Goal: Transaction & Acquisition: Purchase product/service

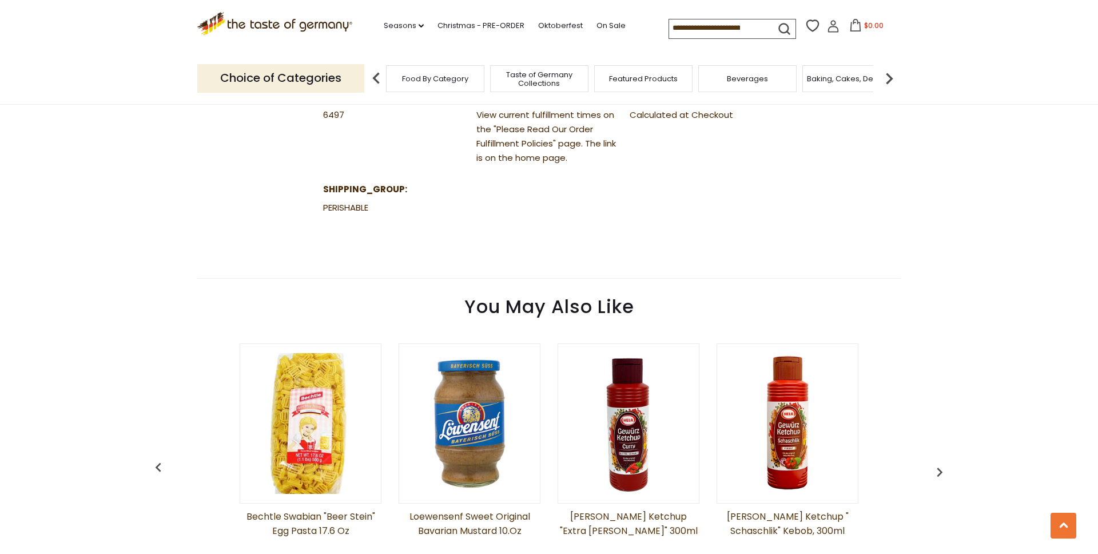
scroll to position [704, 0]
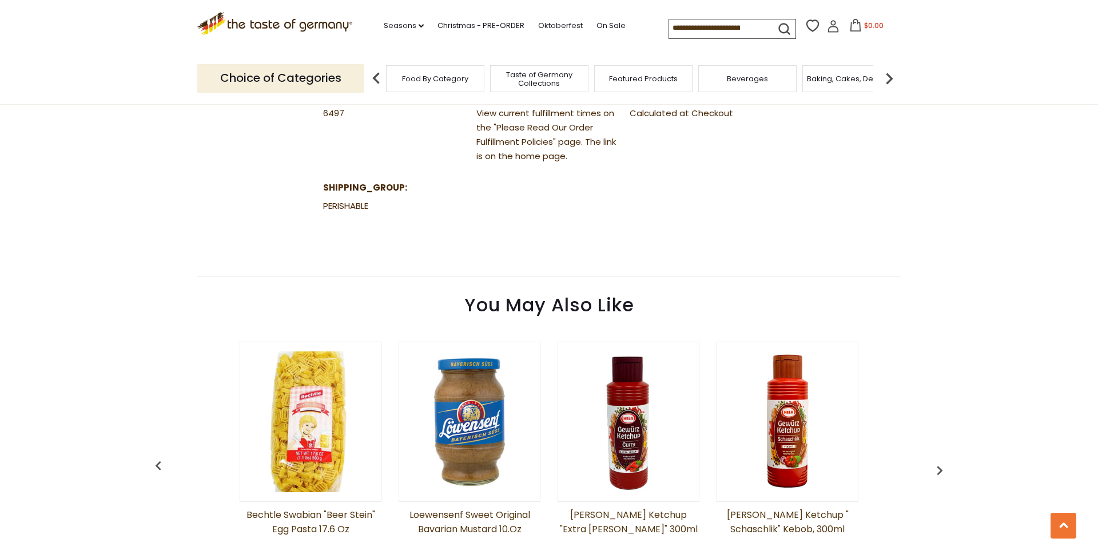
click at [458, 430] on img at bounding box center [469, 421] width 141 height 141
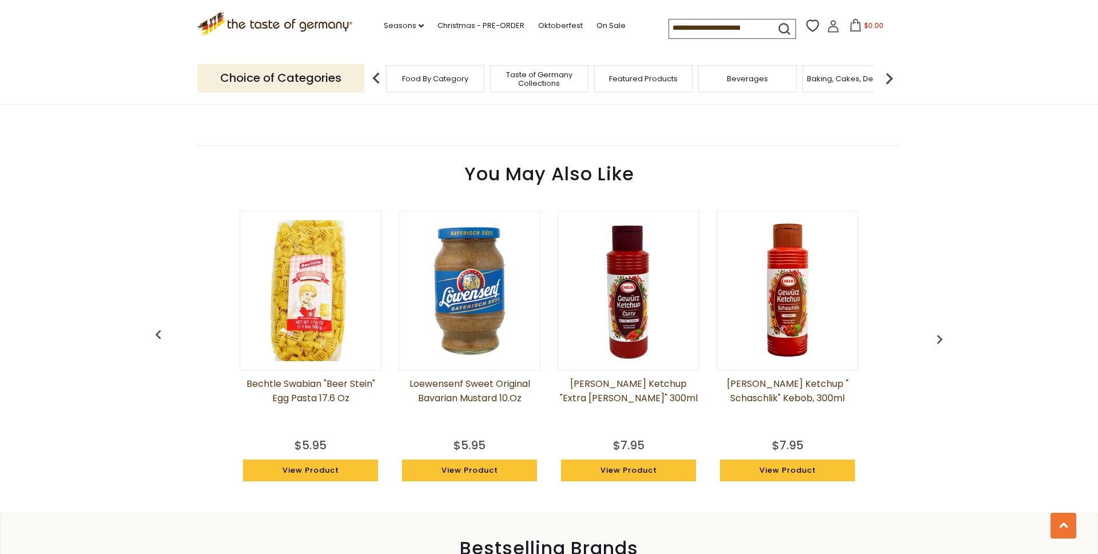
scroll to position [836, 0]
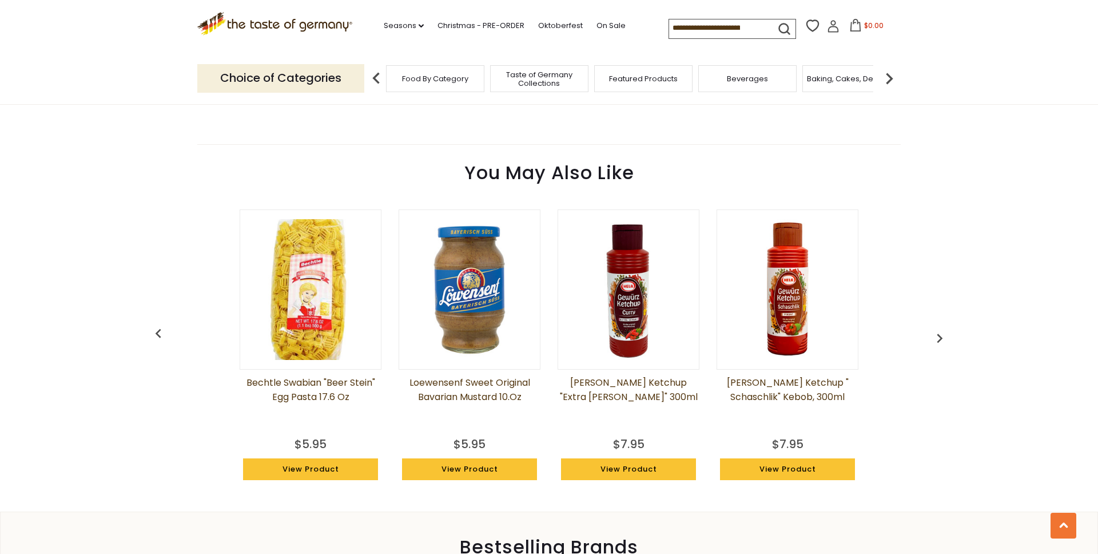
click at [621, 312] on img at bounding box center [628, 289] width 141 height 141
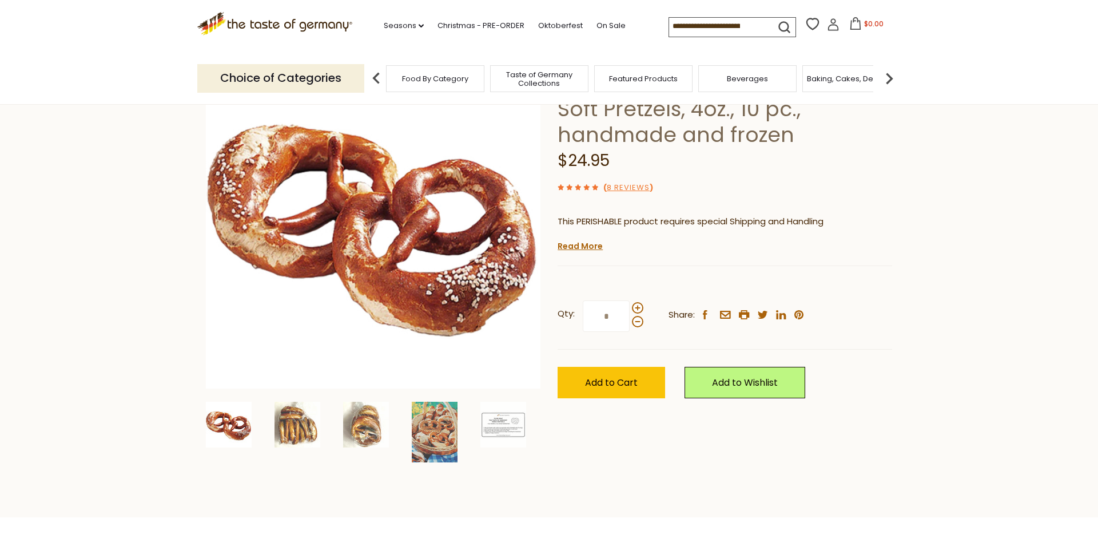
scroll to position [0, 0]
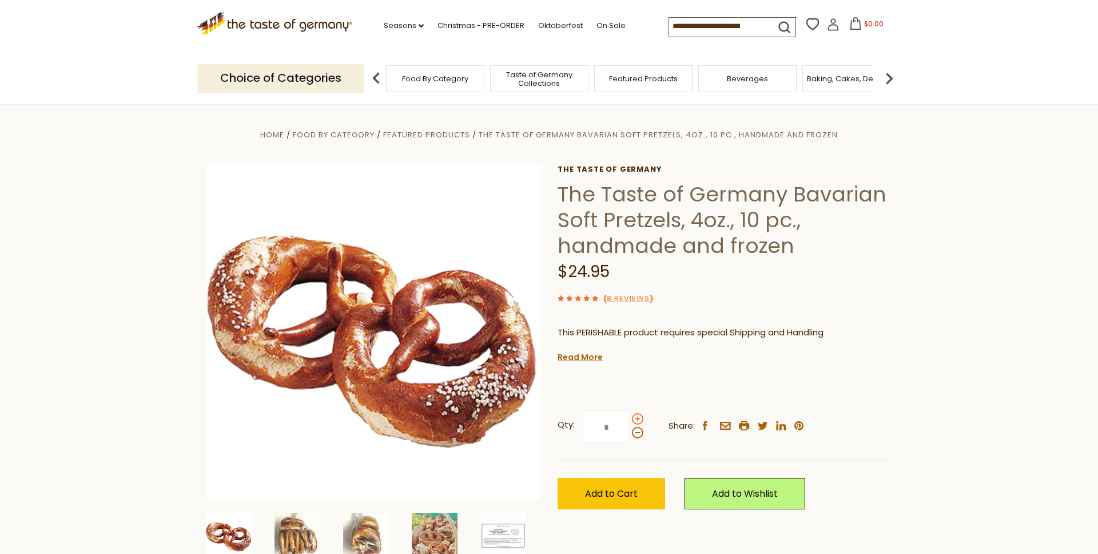
click at [637, 416] on span at bounding box center [637, 418] width 11 height 11
click at [630, 416] on input "*" at bounding box center [606, 426] width 47 height 31
type input "*"
click at [618, 498] on span "Add to Cart" at bounding box center [611, 493] width 53 height 13
click at [630, 218] on h1 "The Taste of Germany Bavarian Soft Pretzels, 4oz., 10 pc., handmade and frozen" at bounding box center [725, 219] width 335 height 77
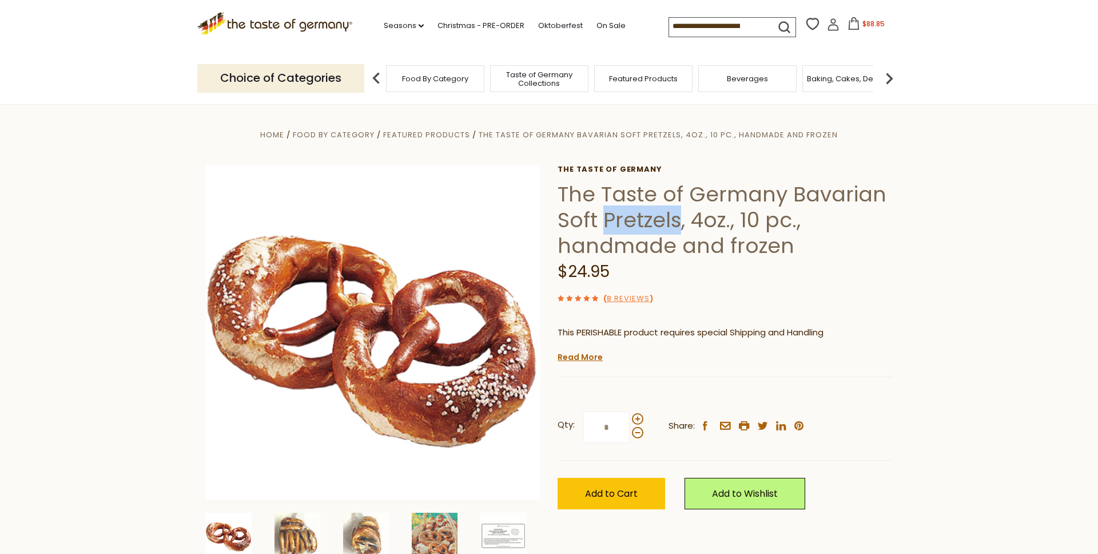
click at [630, 218] on h1 "The Taste of Germany Bavarian Soft Pretzels, 4oz., 10 pc., handmade and frozen" at bounding box center [725, 219] width 335 height 77
copy h1 "Pretzels"
click at [727, 29] on input at bounding box center [717, 26] width 97 height 16
paste input "********"
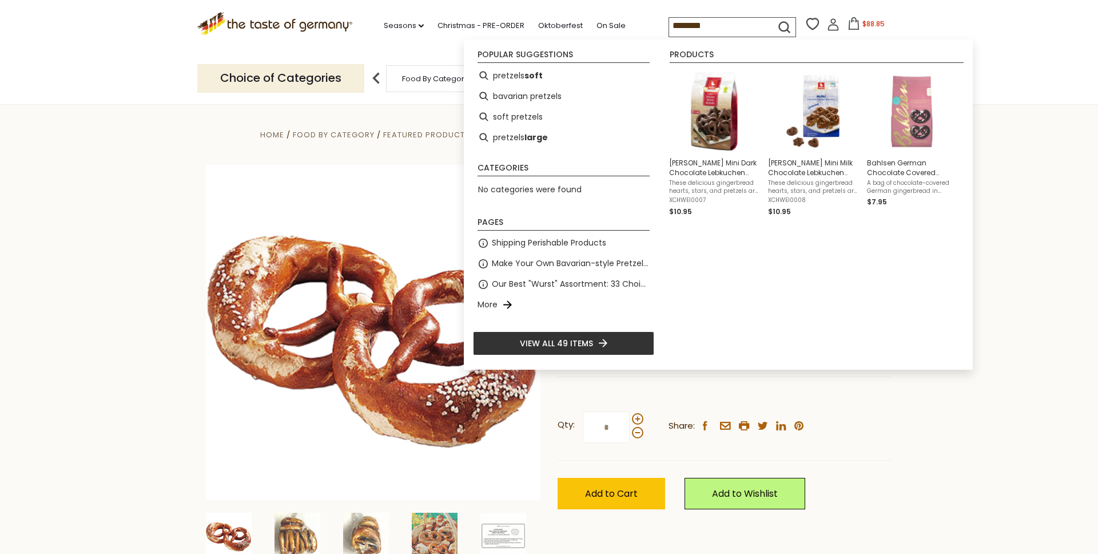
type input "*******"
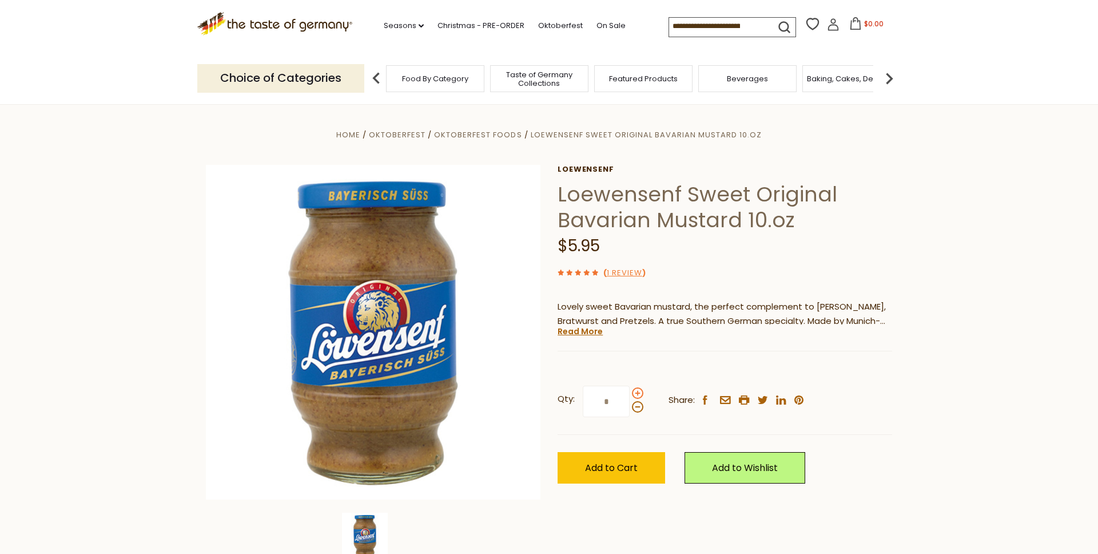
click at [638, 392] on span at bounding box center [637, 392] width 11 height 11
click at [630, 392] on input "*" at bounding box center [606, 400] width 47 height 31
click at [634, 404] on span at bounding box center [637, 406] width 11 height 11
click at [630, 404] on input "*" at bounding box center [606, 400] width 47 height 31
click at [635, 392] on span at bounding box center [637, 392] width 11 height 11
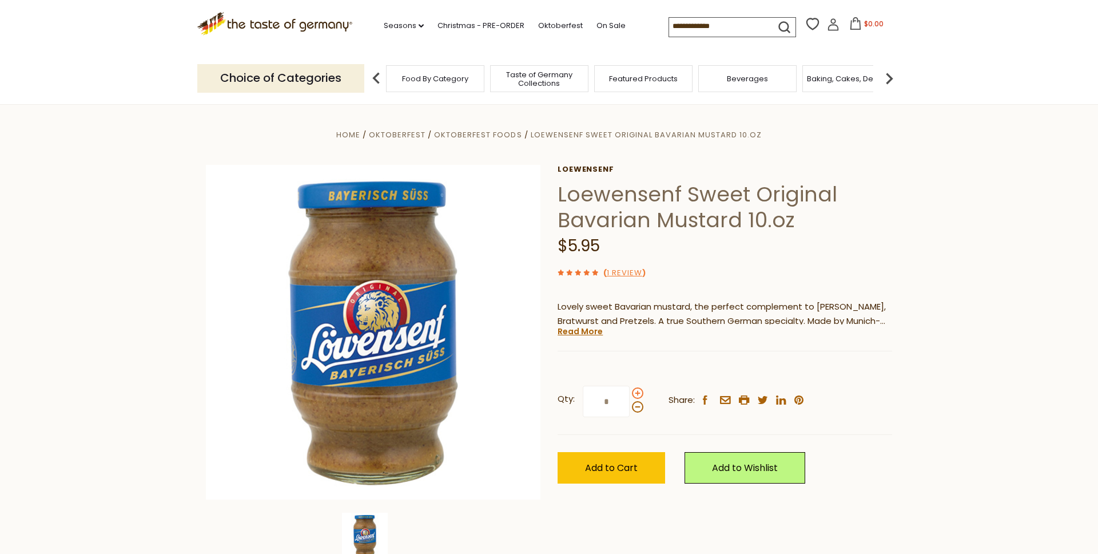
click at [630, 392] on input "*" at bounding box center [606, 400] width 47 height 31
type input "*"
click at [634, 465] on span "Add to Cart" at bounding box center [611, 467] width 53 height 13
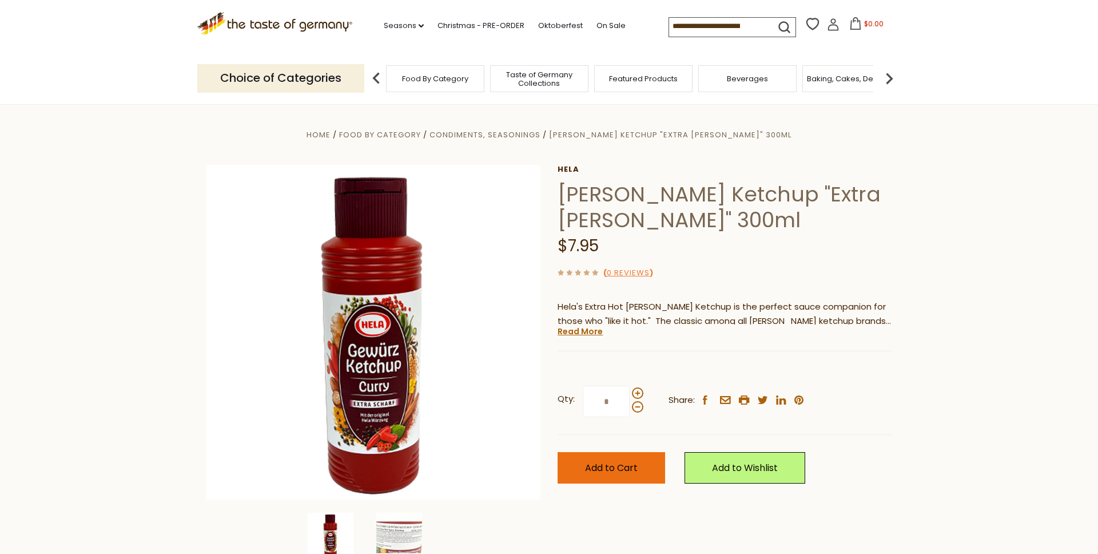
click at [615, 467] on span "Add to Cart" at bounding box center [611, 467] width 53 height 13
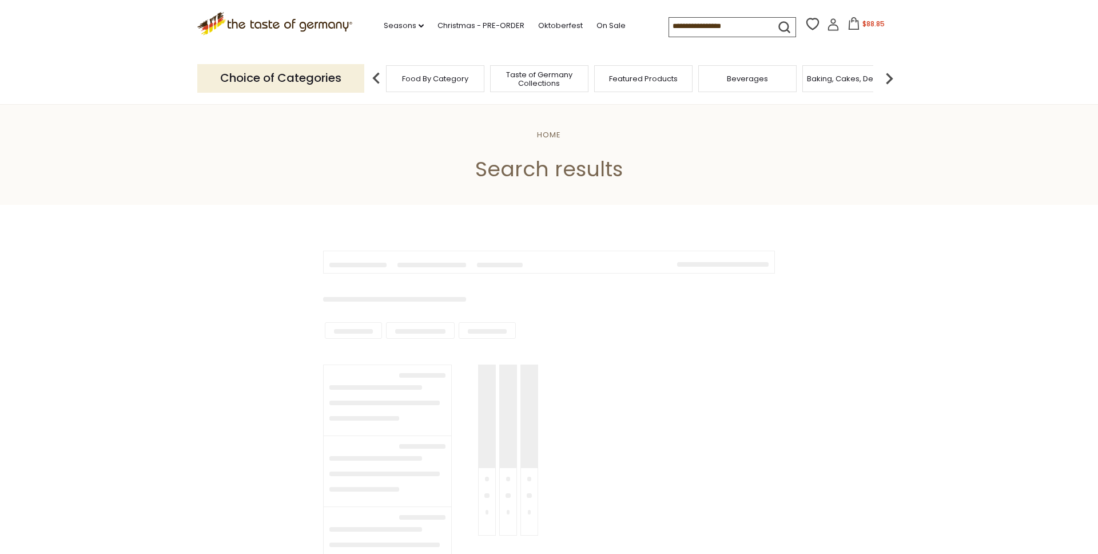
type input "*******"
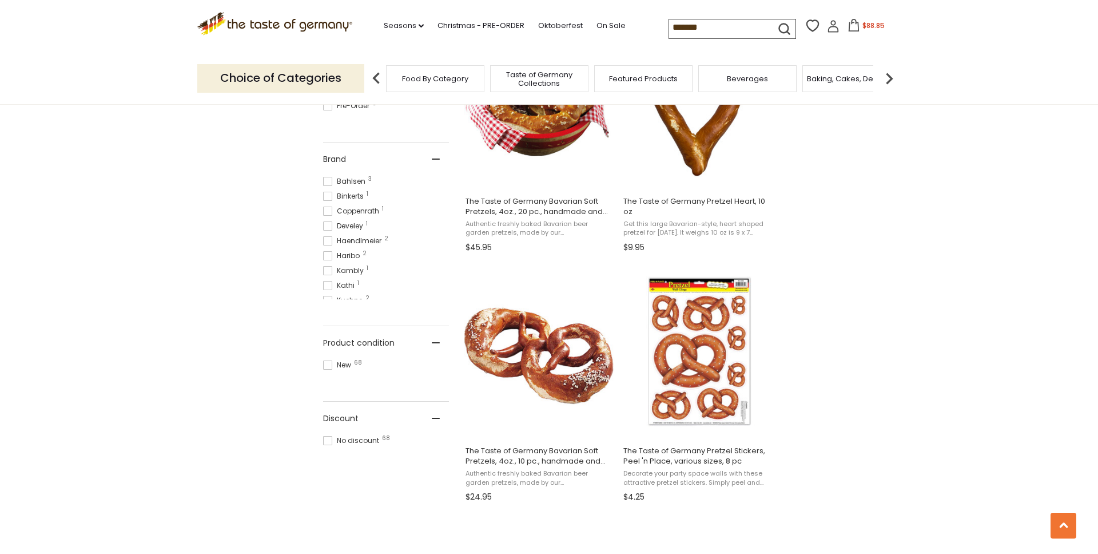
scroll to position [544, 0]
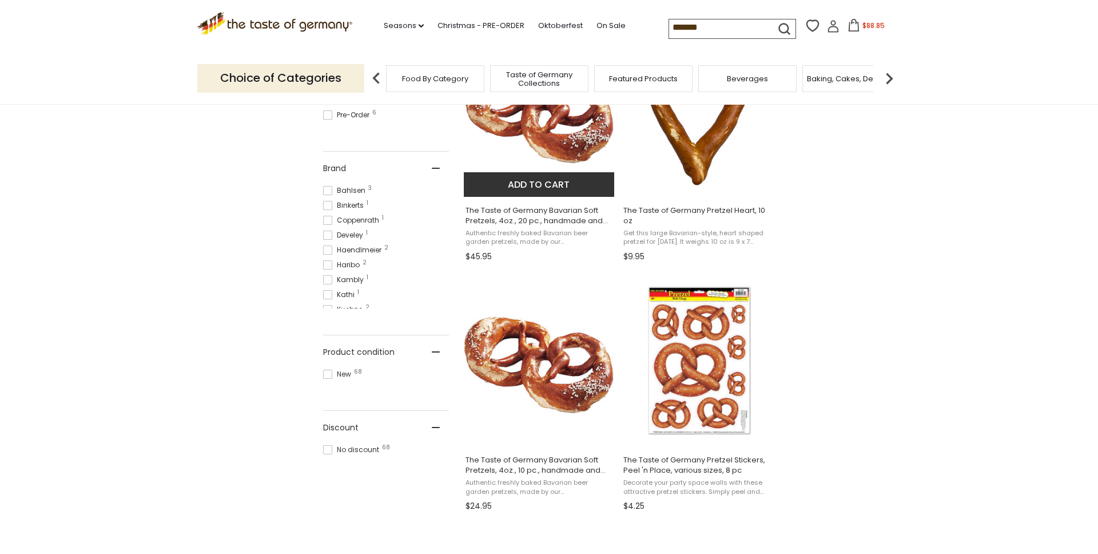
click at [519, 141] on img "The Taste of Germany Bavarian Soft Pretzels, 4oz., 20 pc., handmade and frozen" at bounding box center [540, 111] width 152 height 152
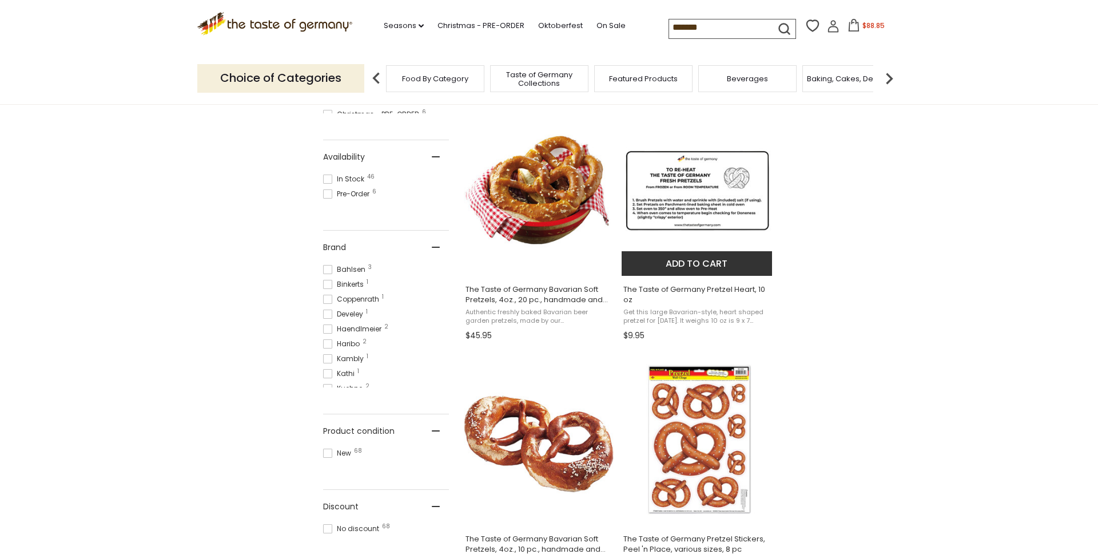
scroll to position [362, 0]
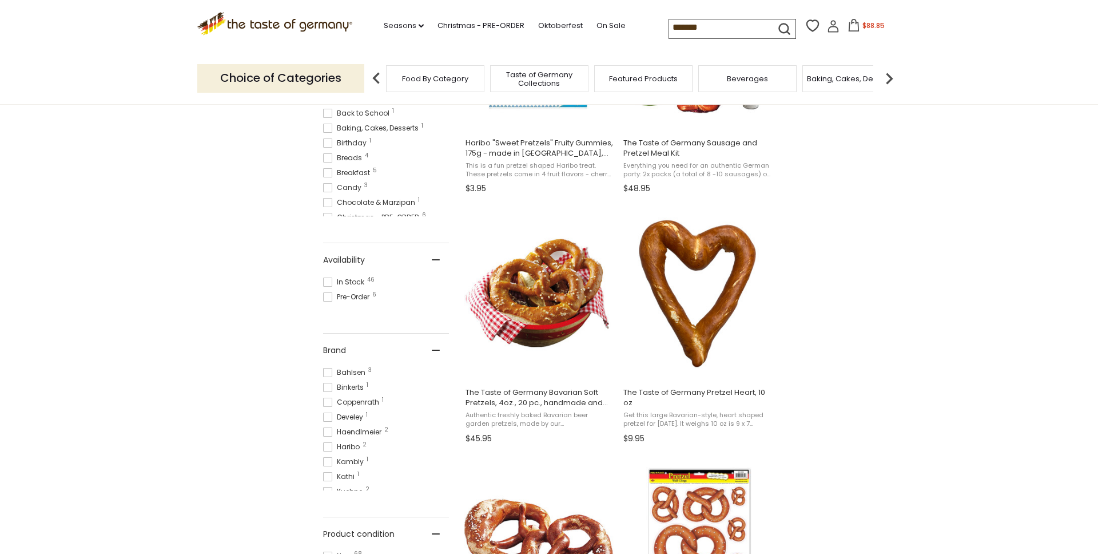
click at [621, 84] on div "Featured Products" at bounding box center [643, 78] width 98 height 27
click at [621, 84] on div "Featured Products" at bounding box center [638, 78] width 98 height 27
click at [628, 78] on span "Featured Products" at bounding box center [637, 78] width 69 height 9
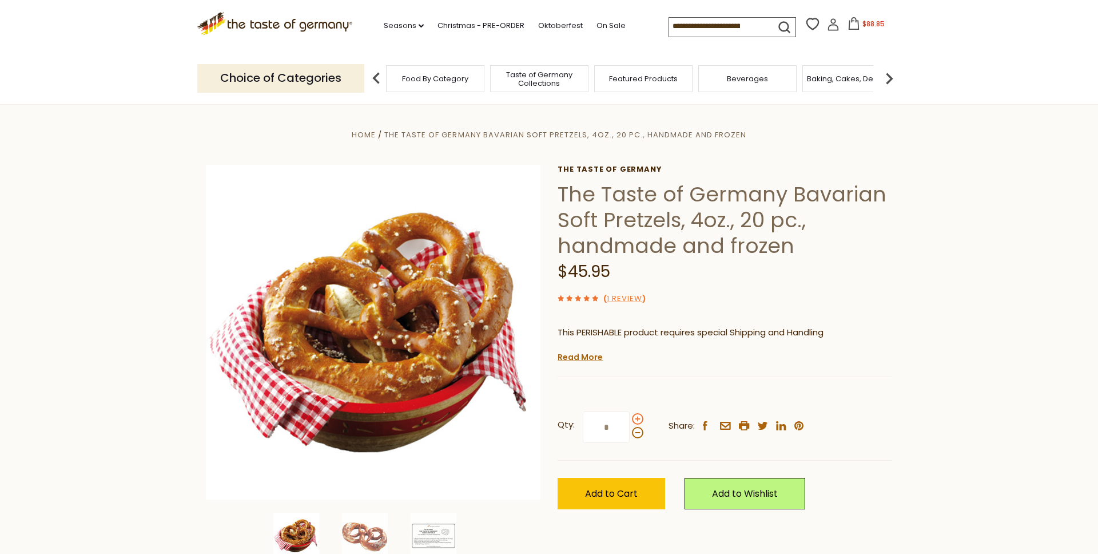
click at [637, 415] on span at bounding box center [637, 418] width 11 height 11
click at [630, 415] on input "*" at bounding box center [606, 426] width 47 height 31
click at [638, 435] on span at bounding box center [637, 432] width 11 height 11
click at [630, 435] on input "*" at bounding box center [606, 426] width 47 height 31
type input "*"
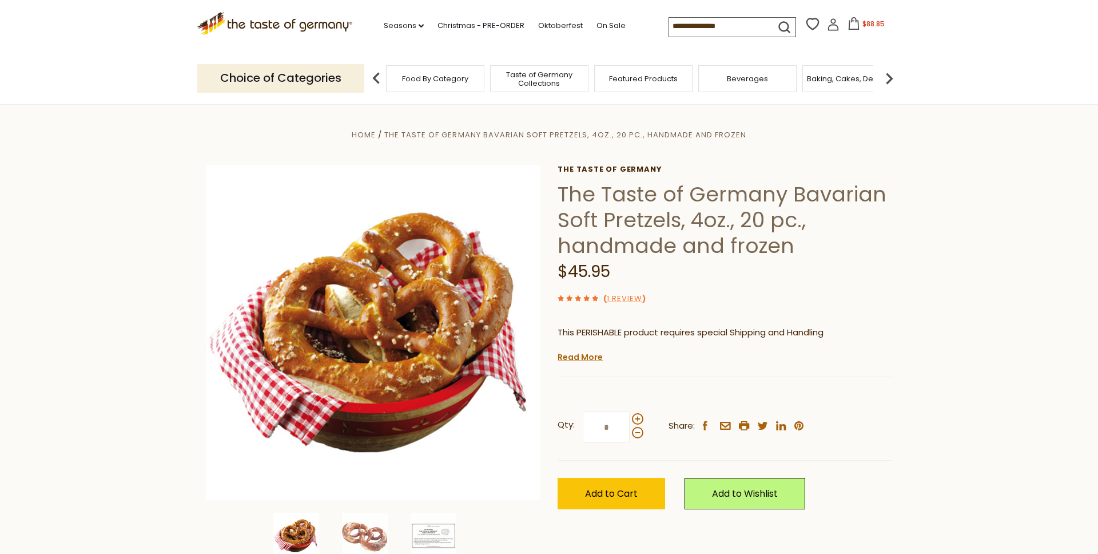
click at [628, 291] on div "( 1 Review )" at bounding box center [725, 298] width 335 height 14
click at [628, 296] on link "1 Review" at bounding box center [624, 299] width 35 height 12
click at [637, 500] on button "Add to Cart" at bounding box center [612, 493] width 108 height 31
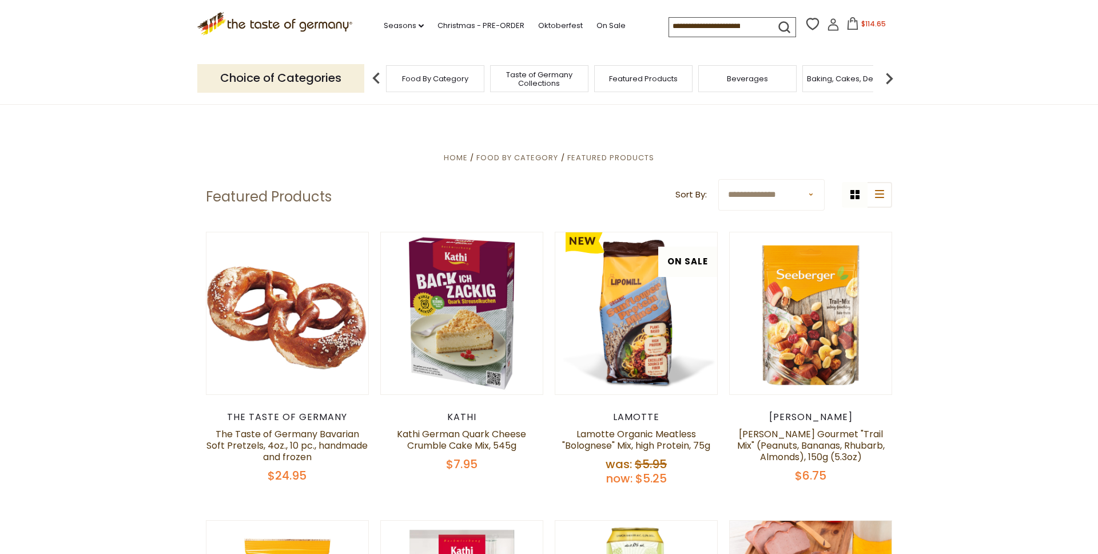
click at [726, 18] on input at bounding box center [717, 26] width 97 height 16
type input "**********"
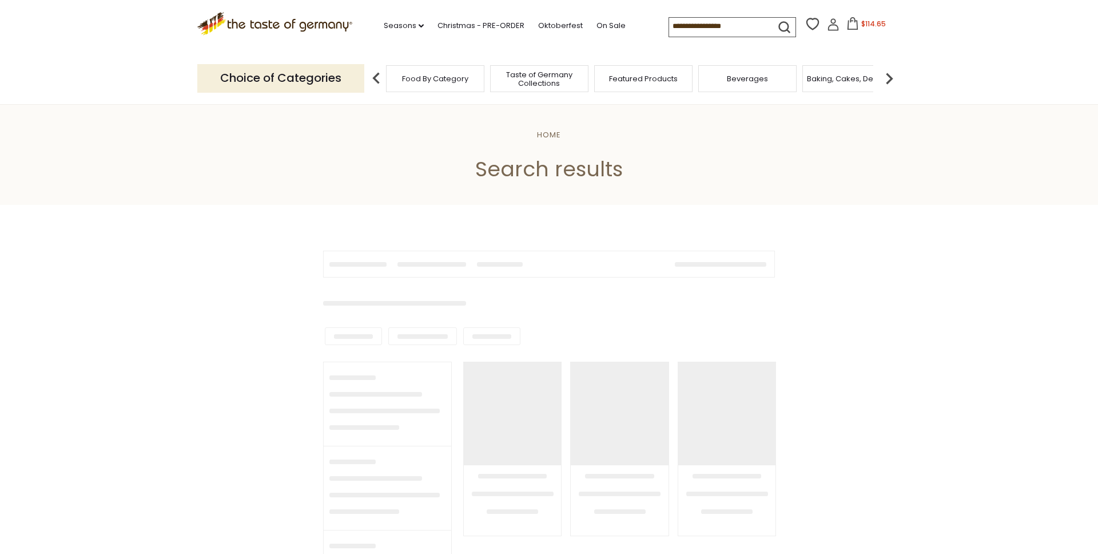
type input "**********"
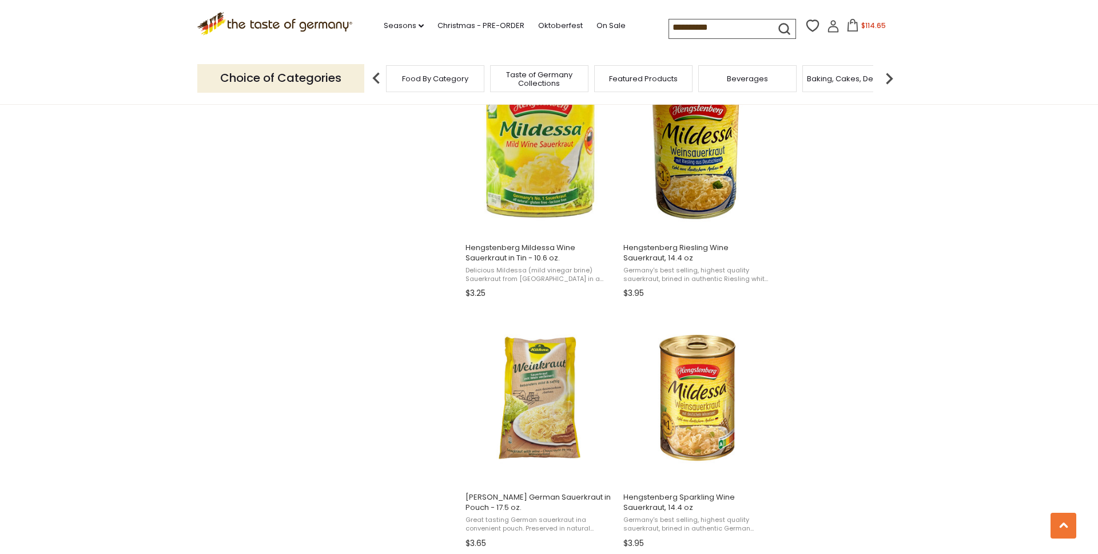
scroll to position [1005, 0]
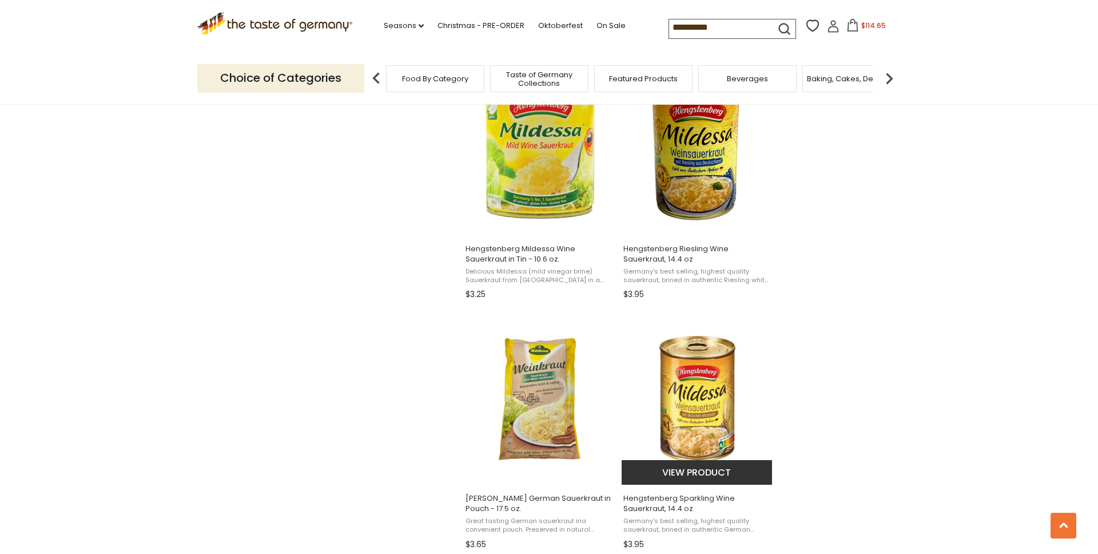
click at [701, 406] on img "Hengstenberg Sparkling Wine Sauerkraut, 14.4 oz" at bounding box center [698, 399] width 152 height 152
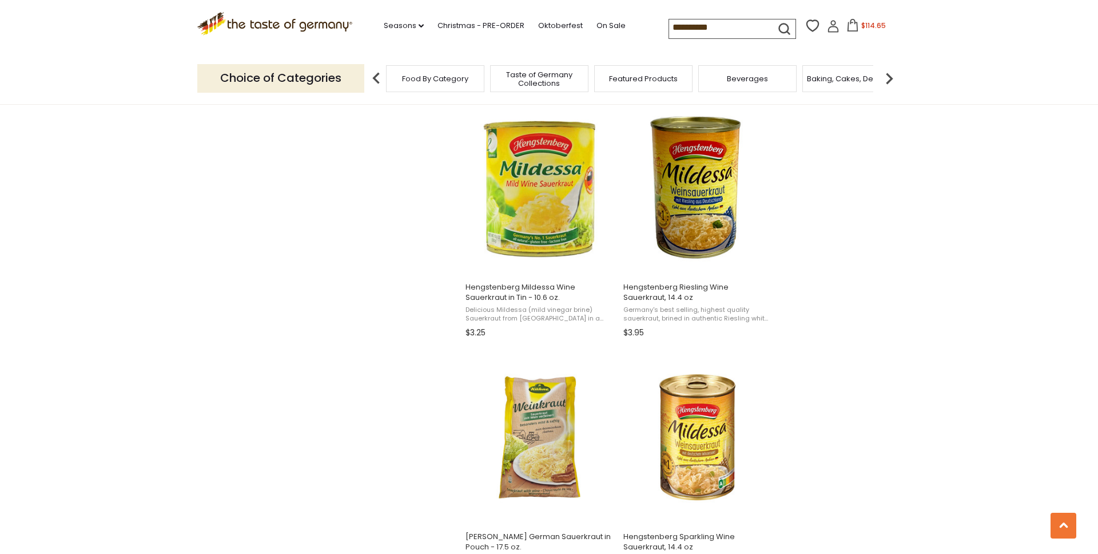
scroll to position [964, 0]
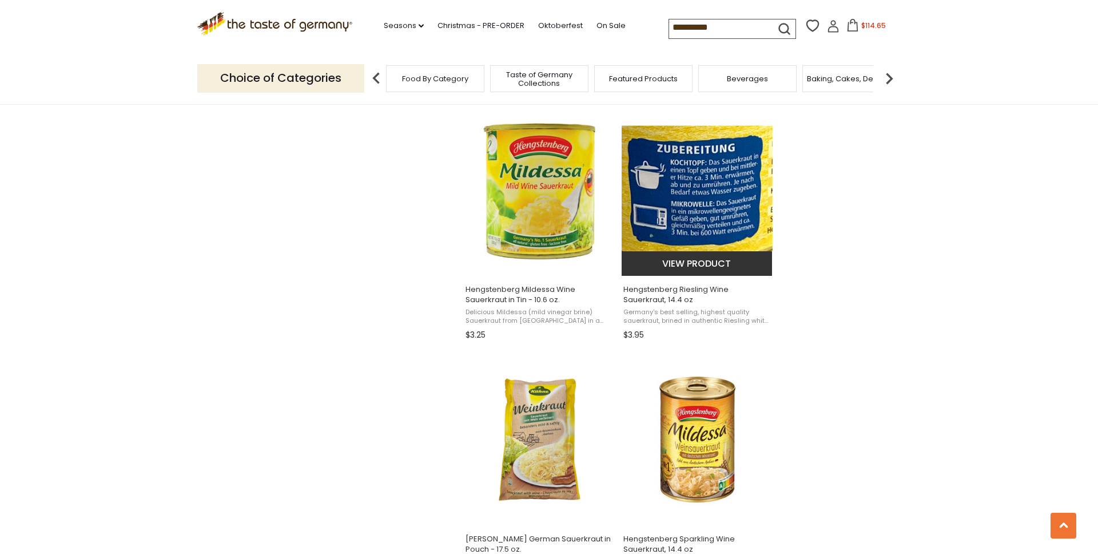
click at [698, 212] on img "Hengstenberg Riesling Wine Sauerkraut, 14.4 oz" at bounding box center [698, 190] width 152 height 152
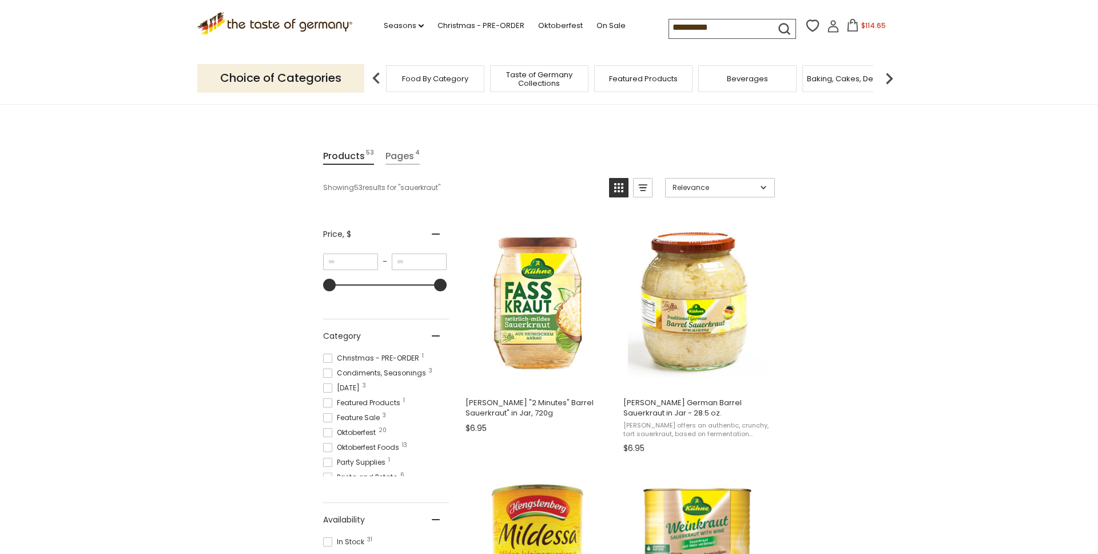
scroll to position [101, 0]
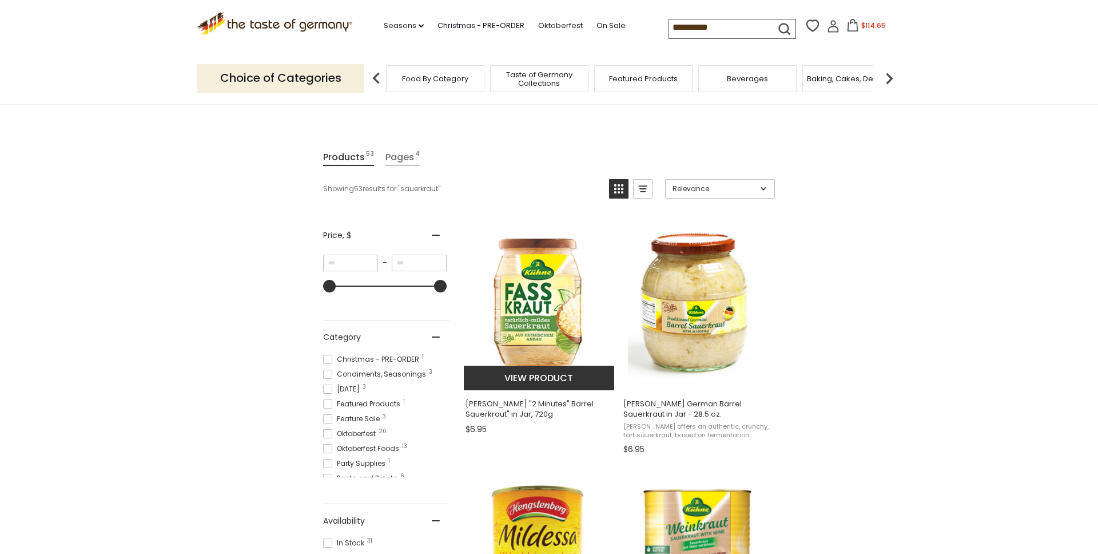
click at [546, 312] on img "Kuehne" at bounding box center [540, 304] width 152 height 152
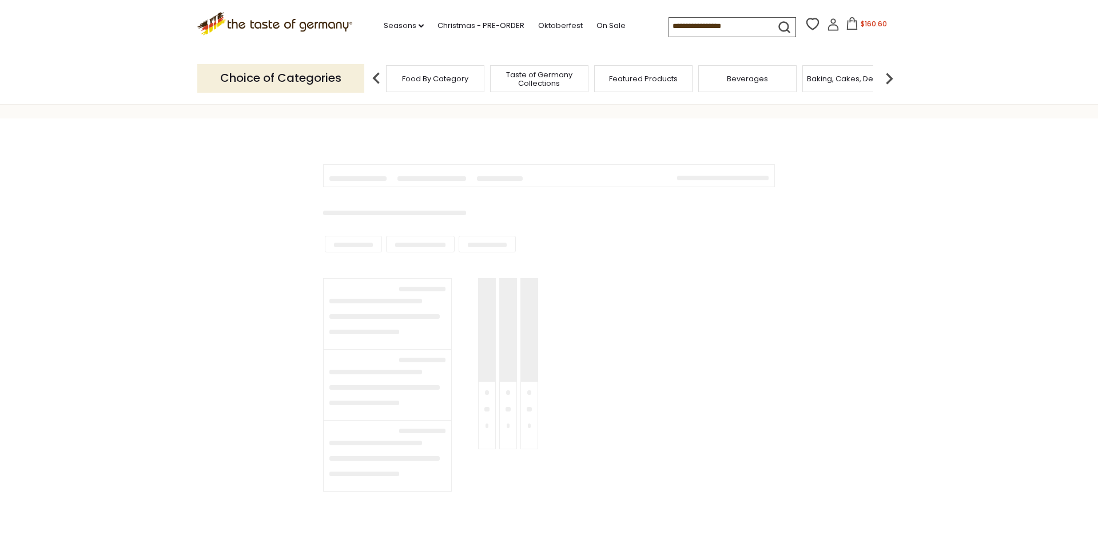
type input "**********"
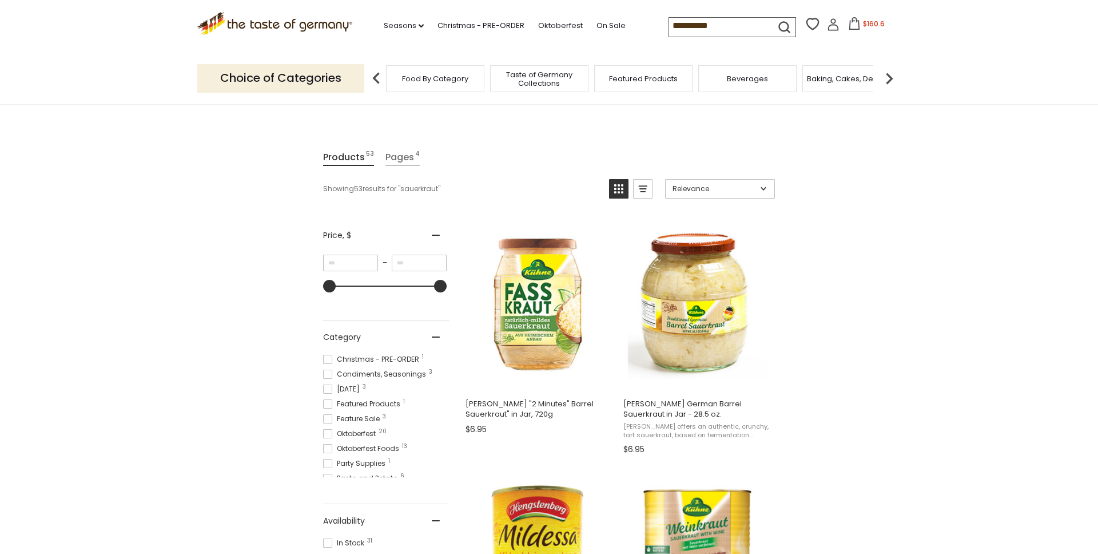
click at [740, 84] on div "Beverages" at bounding box center [747, 78] width 98 height 27
click at [744, 77] on span "Beverages" at bounding box center [747, 78] width 41 height 9
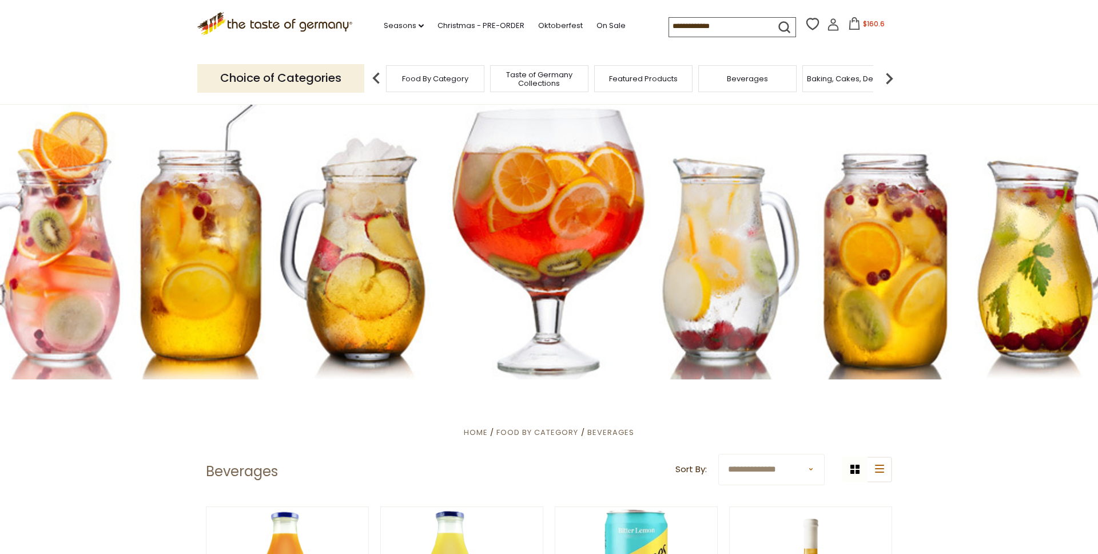
click at [868, 25] on span "$160.6" at bounding box center [874, 24] width 22 height 10
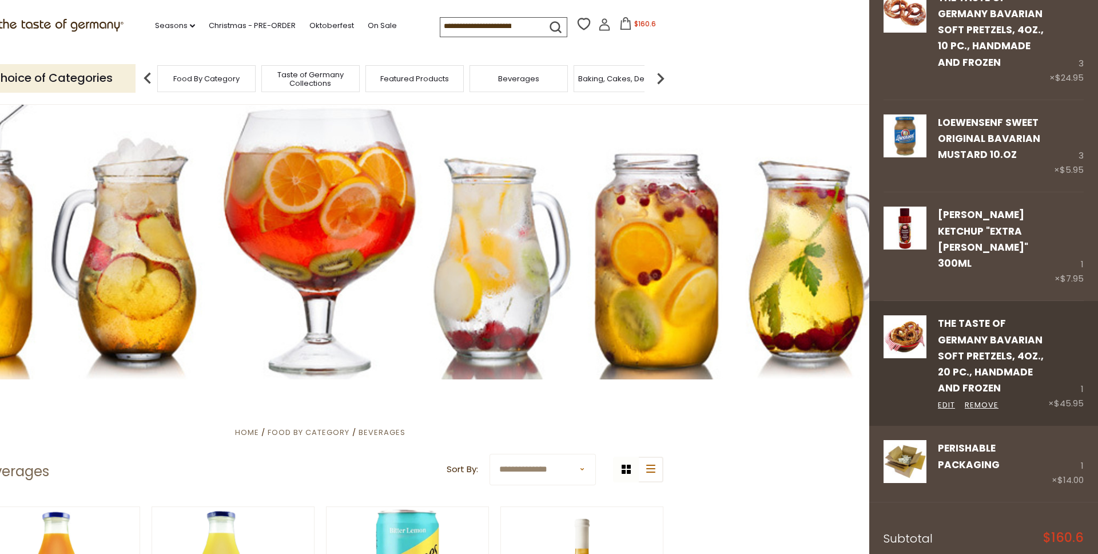
scroll to position [117, 0]
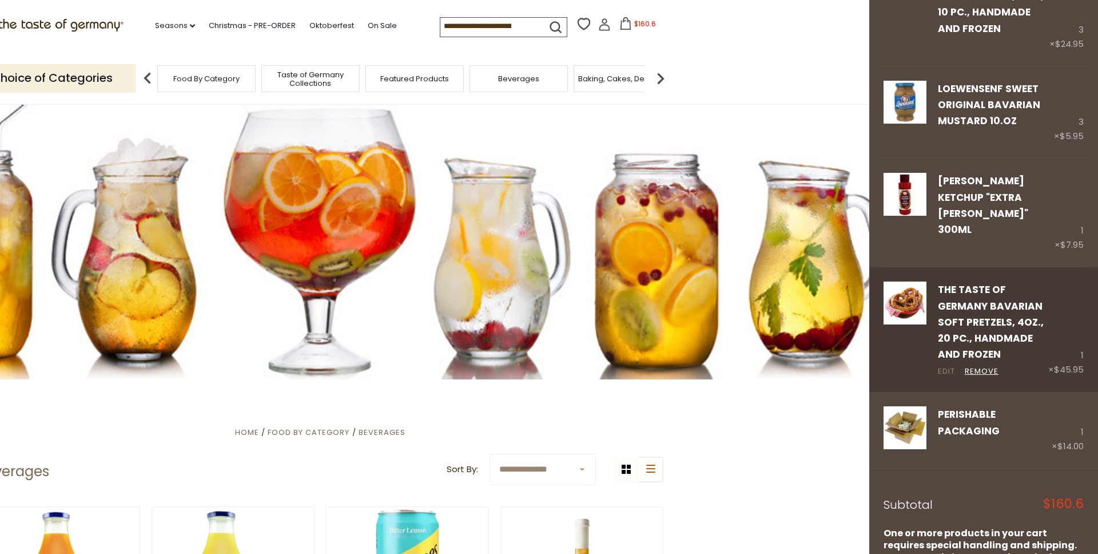
click at [951, 365] on link "Edit" at bounding box center [946, 371] width 17 height 12
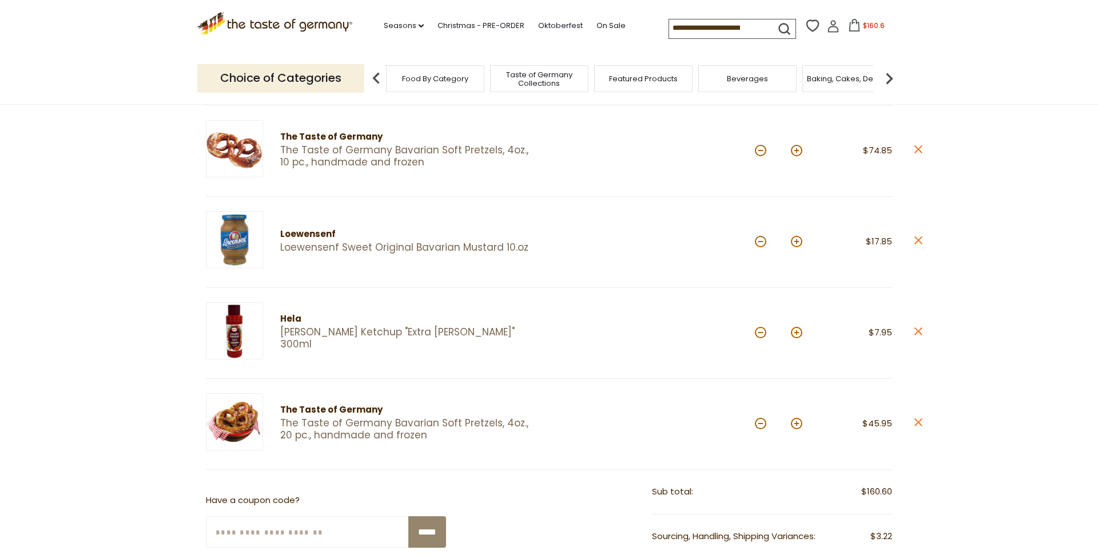
scroll to position [159, 0]
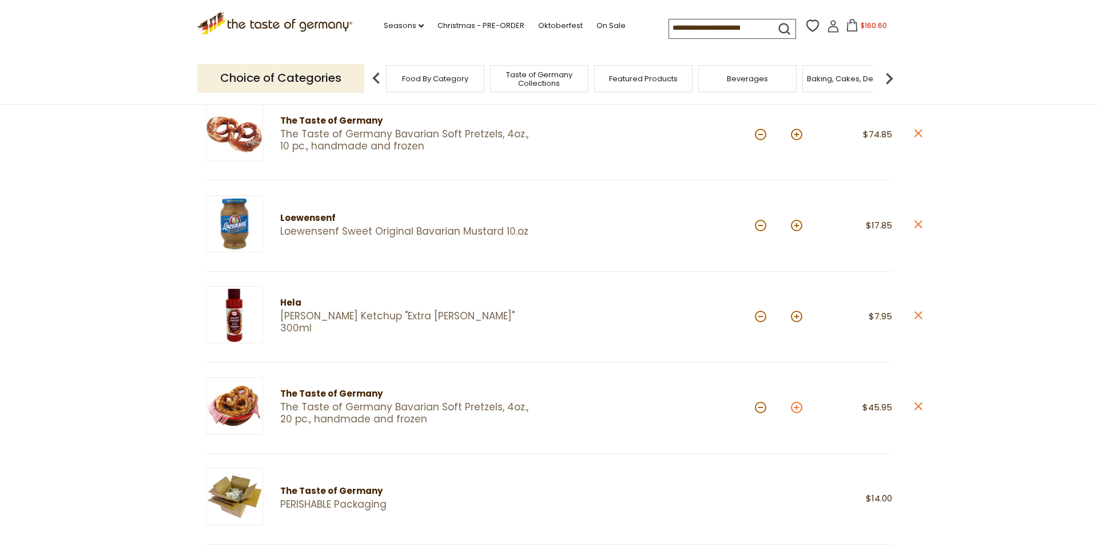
click at [798, 410] on button at bounding box center [796, 406] width 11 height 11
type input "*"
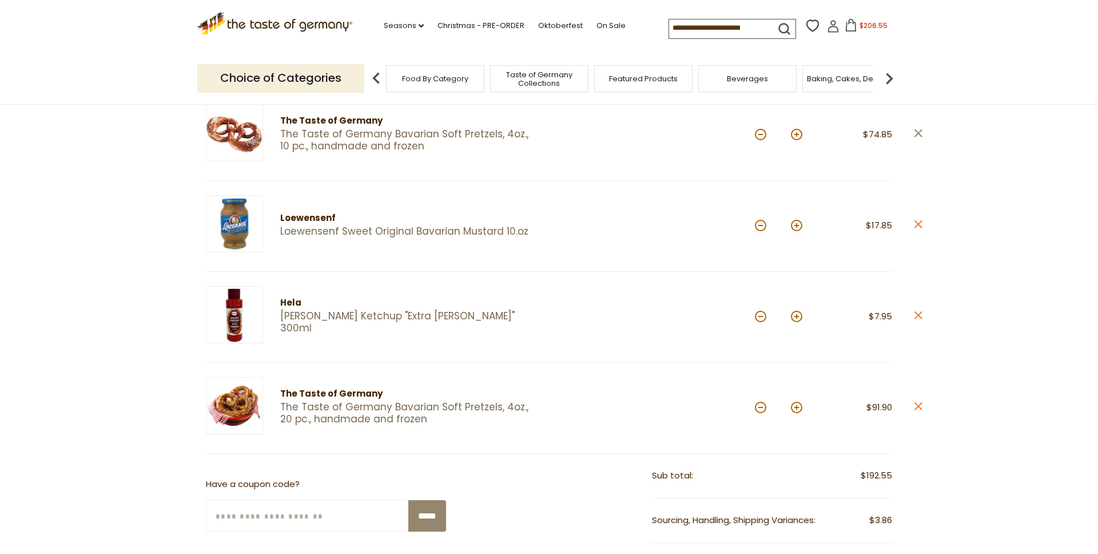
click at [919, 134] on icon at bounding box center [919, 133] width 8 height 8
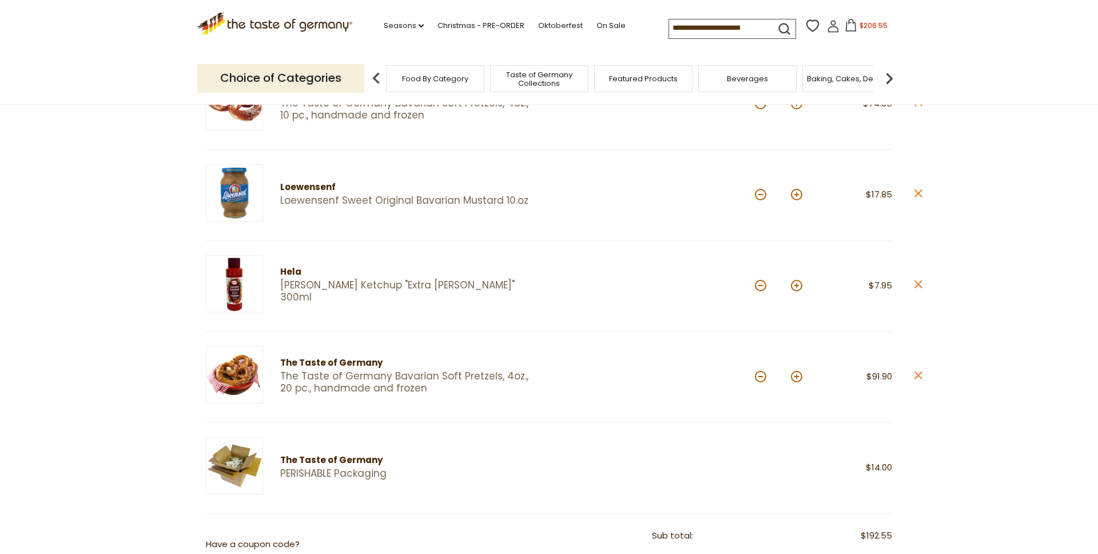
scroll to position [187, 0]
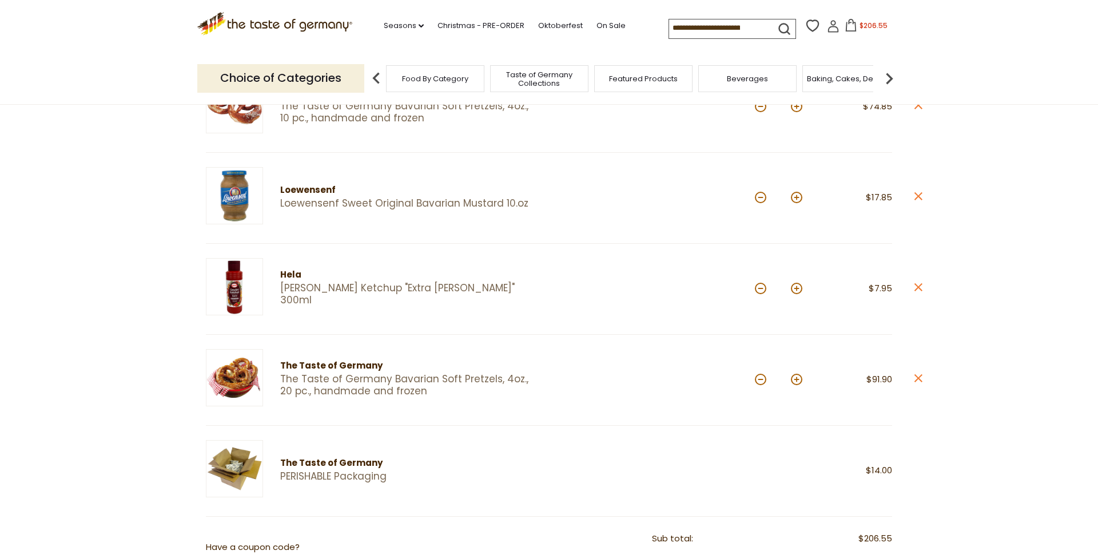
click at [764, 198] on button at bounding box center [760, 197] width 11 height 11
type input "*"
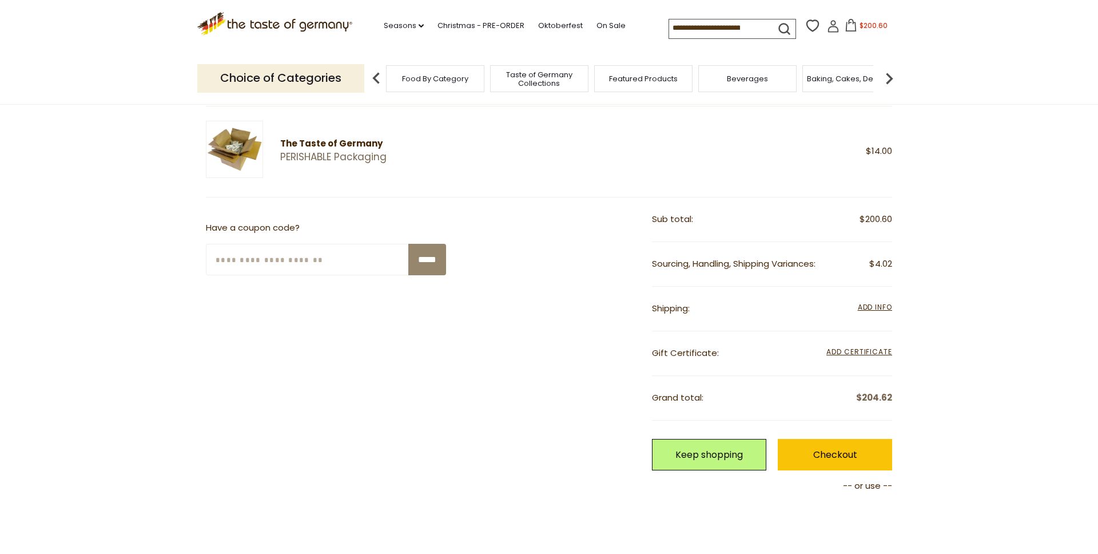
scroll to position [519, 0]
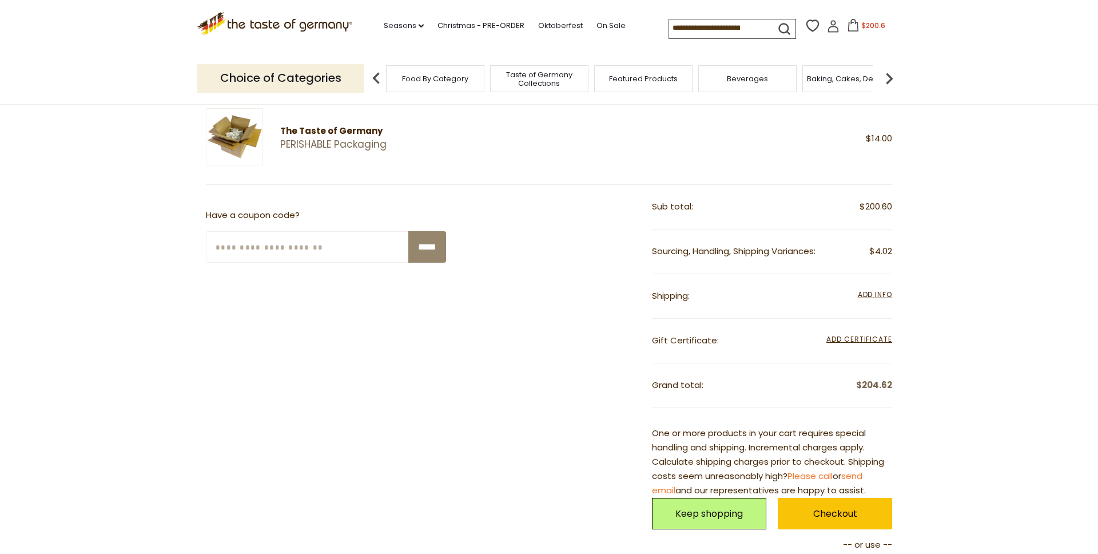
click at [331, 238] on input "Enter Your Coupon Code" at bounding box center [308, 246] width 204 height 31
paste input "**********"
click at [424, 248] on input "*****" at bounding box center [427, 246] width 38 height 31
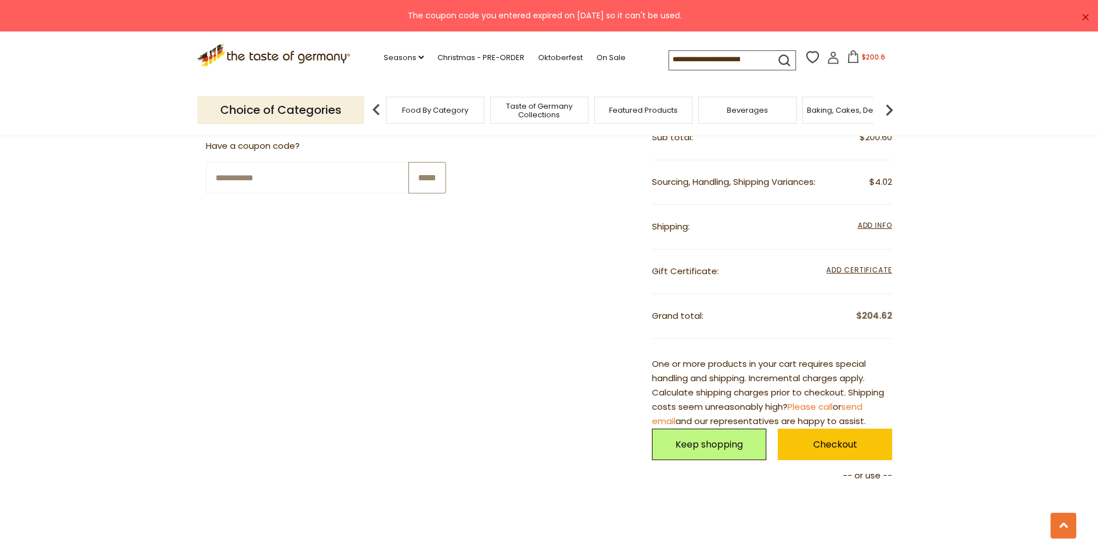
scroll to position [578, 0]
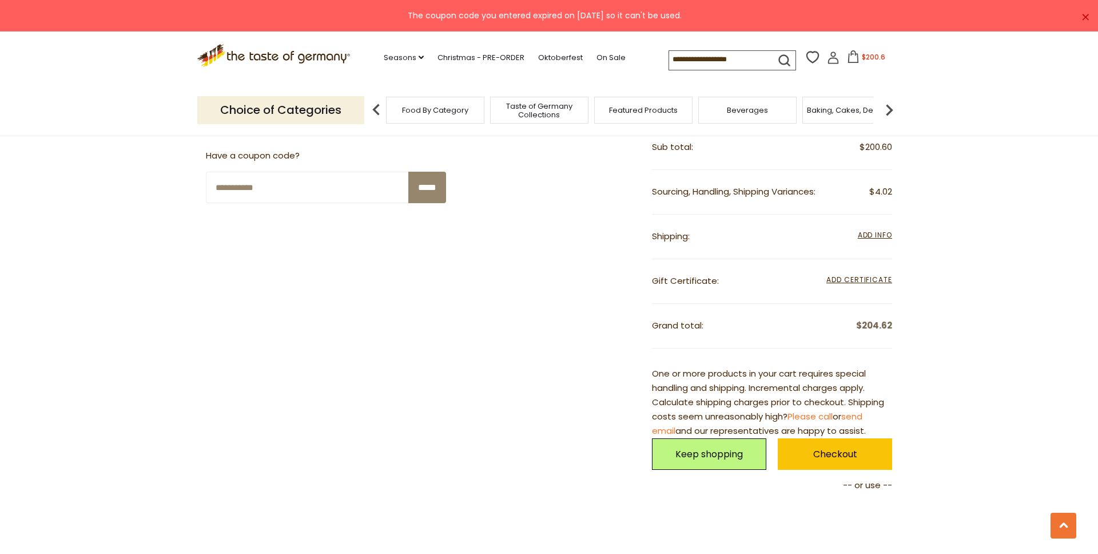
click at [331, 168] on form "**********" at bounding box center [326, 176] width 240 height 54
click at [335, 182] on input "**********" at bounding box center [308, 187] width 204 height 31
paste input "text"
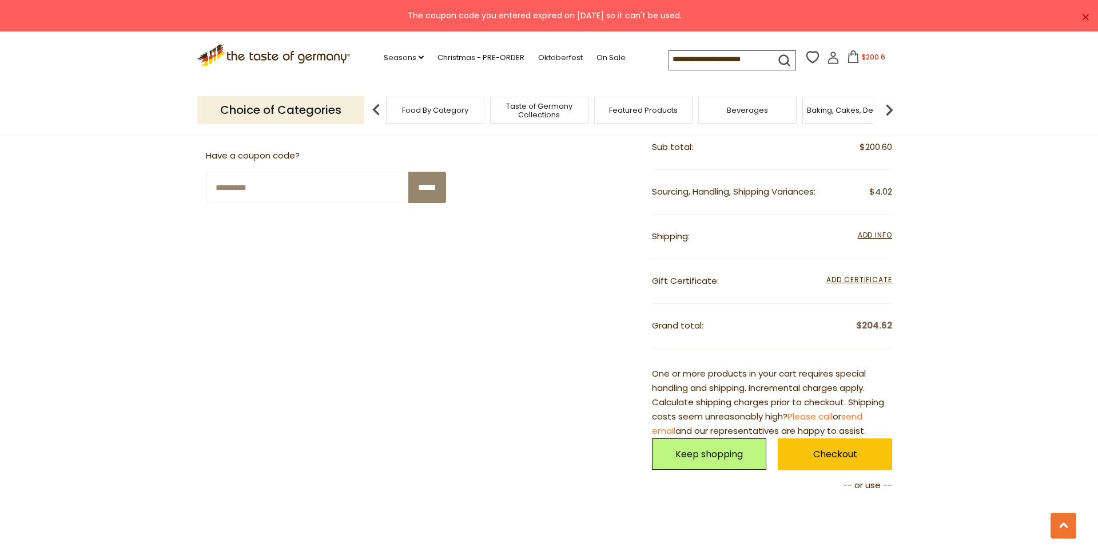
click at [393, 192] on input "*********" at bounding box center [308, 187] width 204 height 31
type input "*********"
click at [426, 192] on input "*****" at bounding box center [427, 187] width 38 height 31
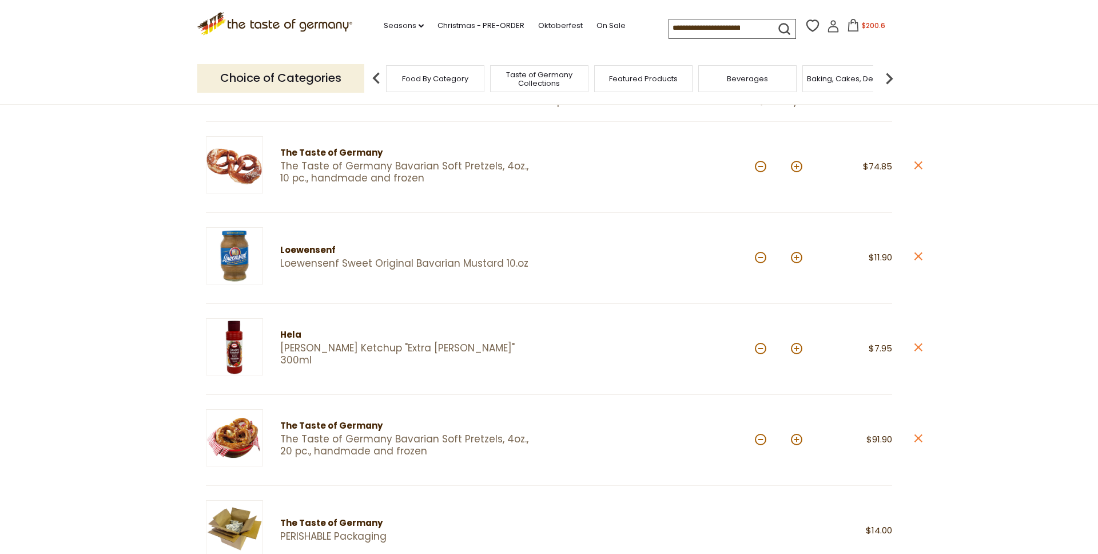
scroll to position [0, 0]
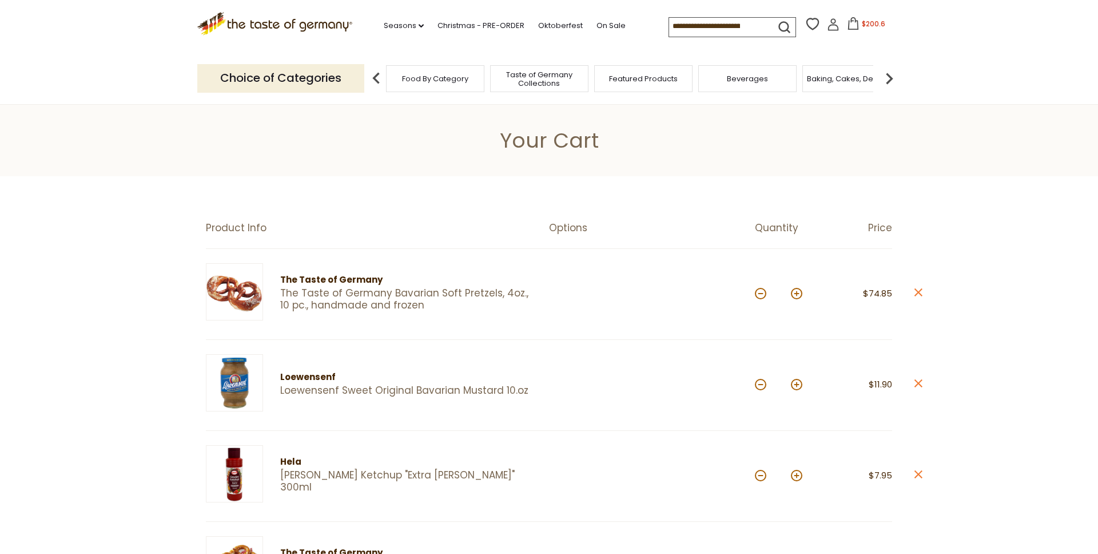
click at [738, 21] on input at bounding box center [717, 26] width 97 height 16
type input "******"
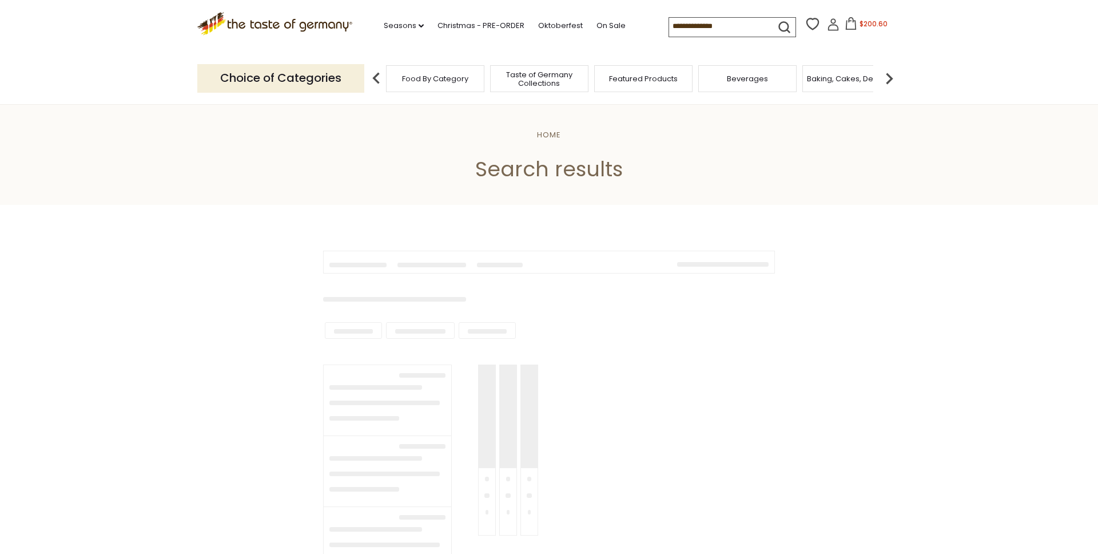
type input "******"
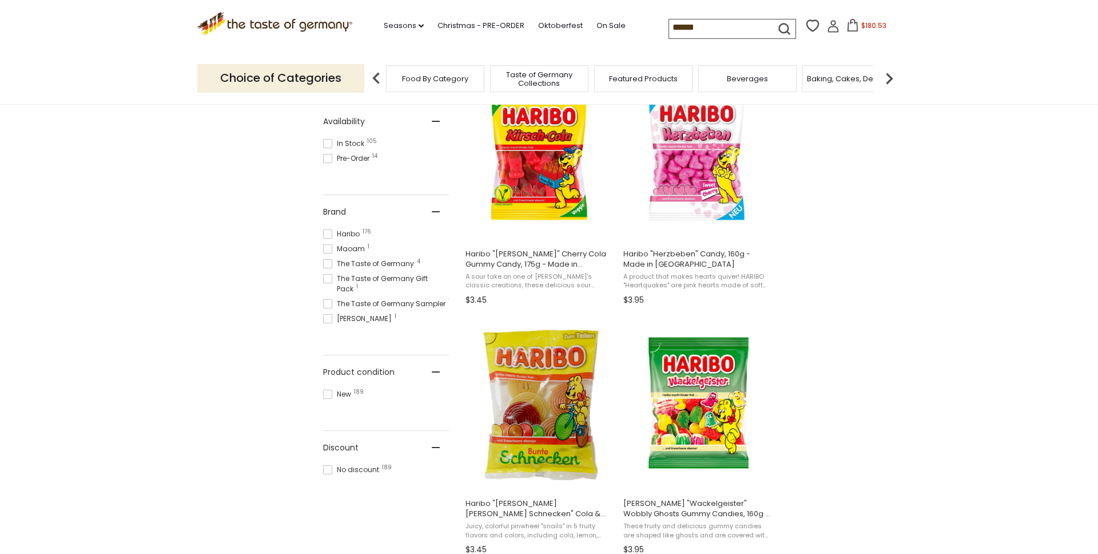
scroll to position [513, 0]
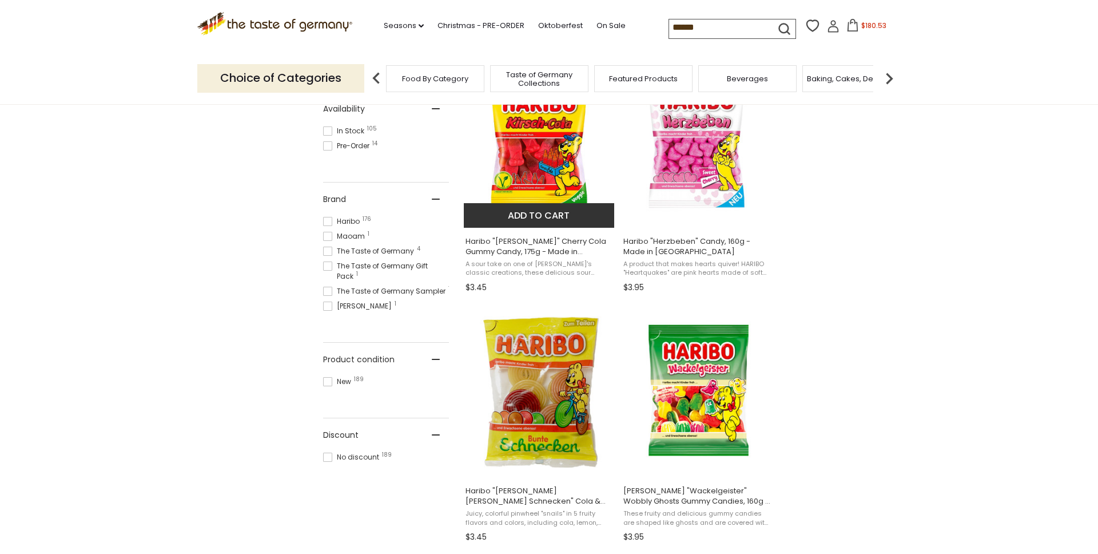
click at [543, 216] on button "Add to cart" at bounding box center [539, 215] width 150 height 25
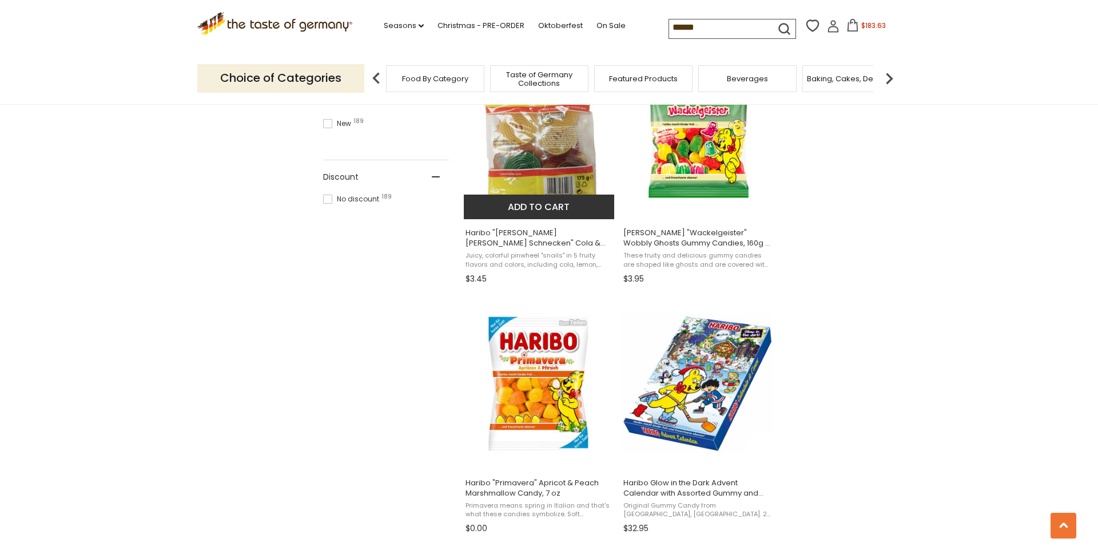
scroll to position [772, 0]
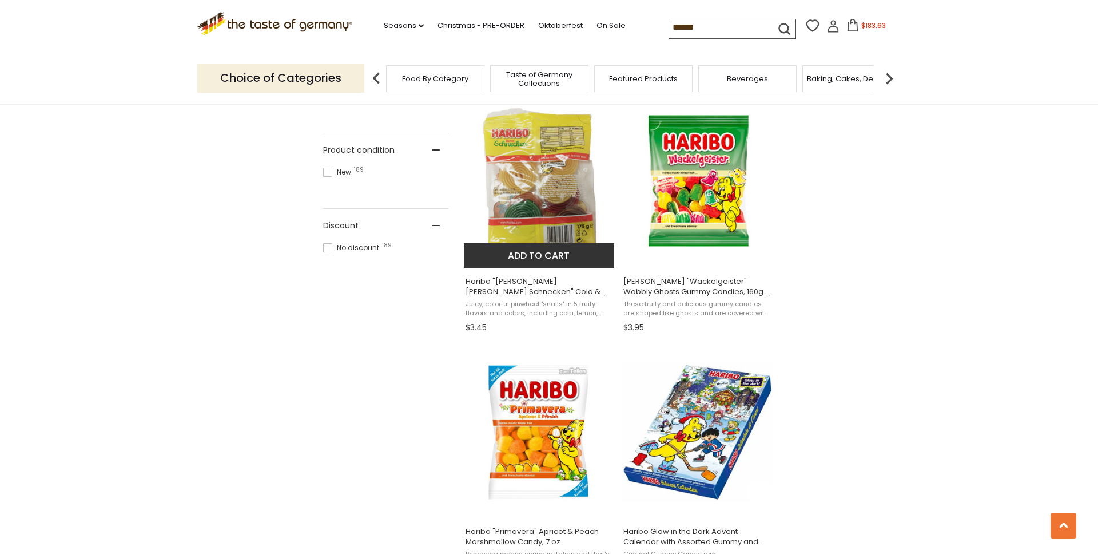
click at [518, 178] on img "Haribo" at bounding box center [540, 182] width 152 height 152
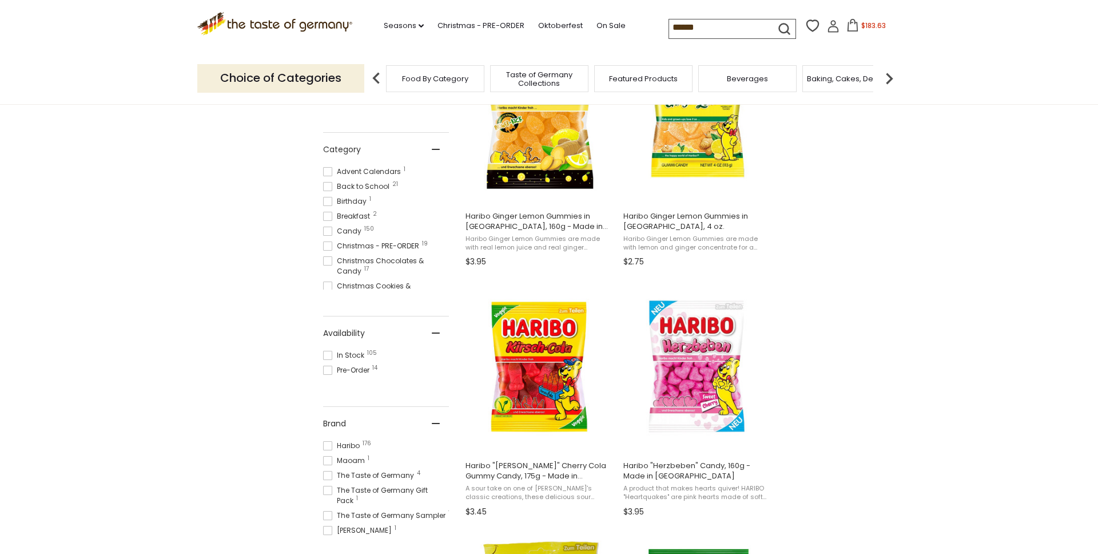
scroll to position [0, 0]
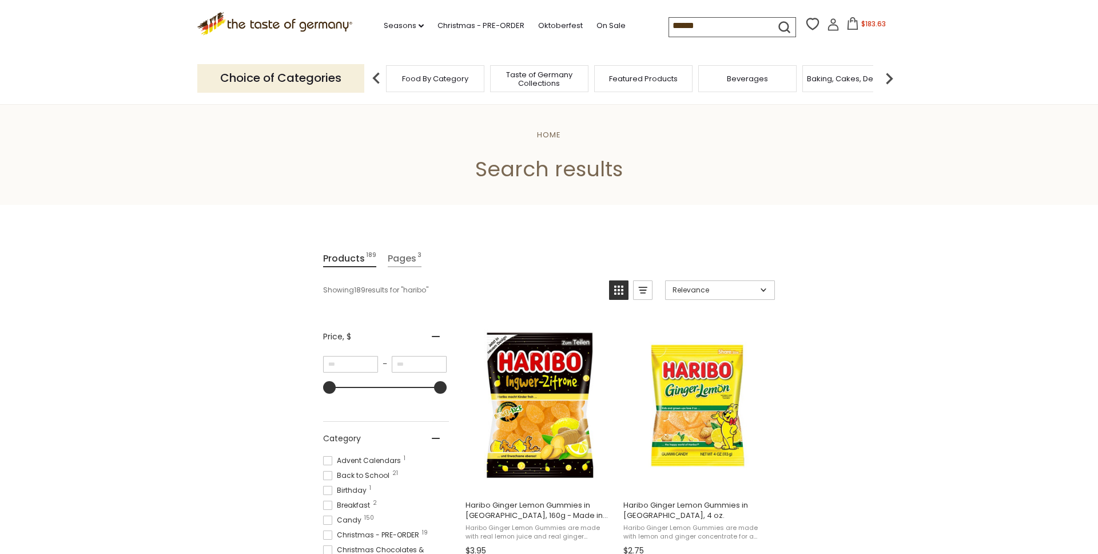
click at [699, 23] on input "******" at bounding box center [717, 26] width 97 height 16
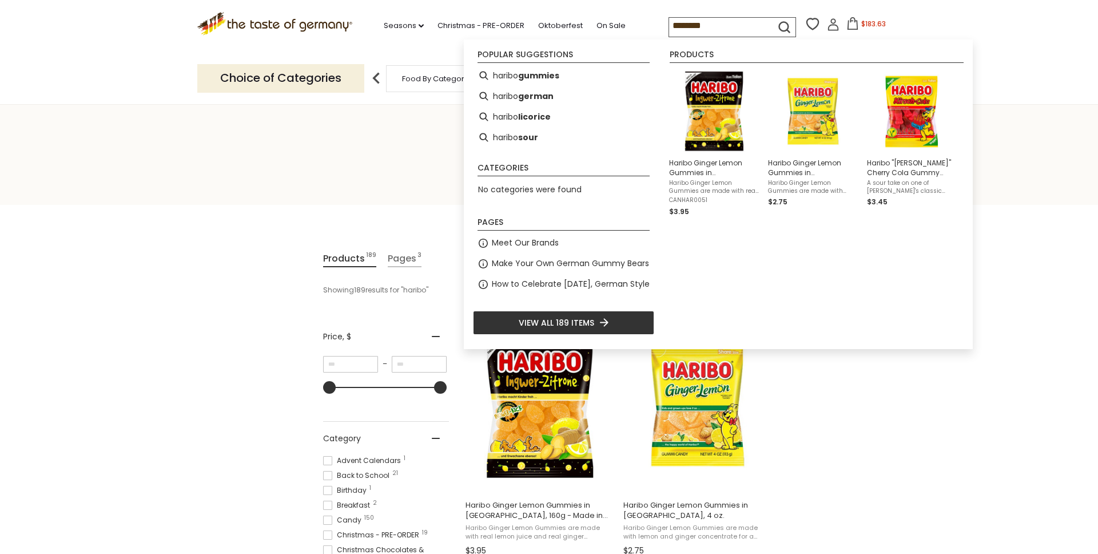
type input "*********"
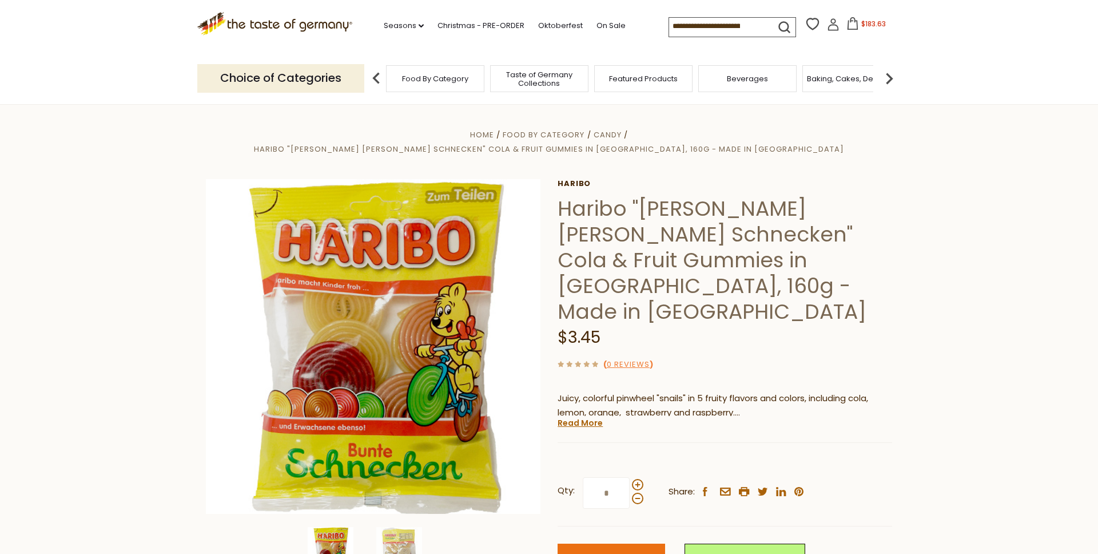
click at [614, 552] on span "Add to Cart" at bounding box center [611, 558] width 53 height 13
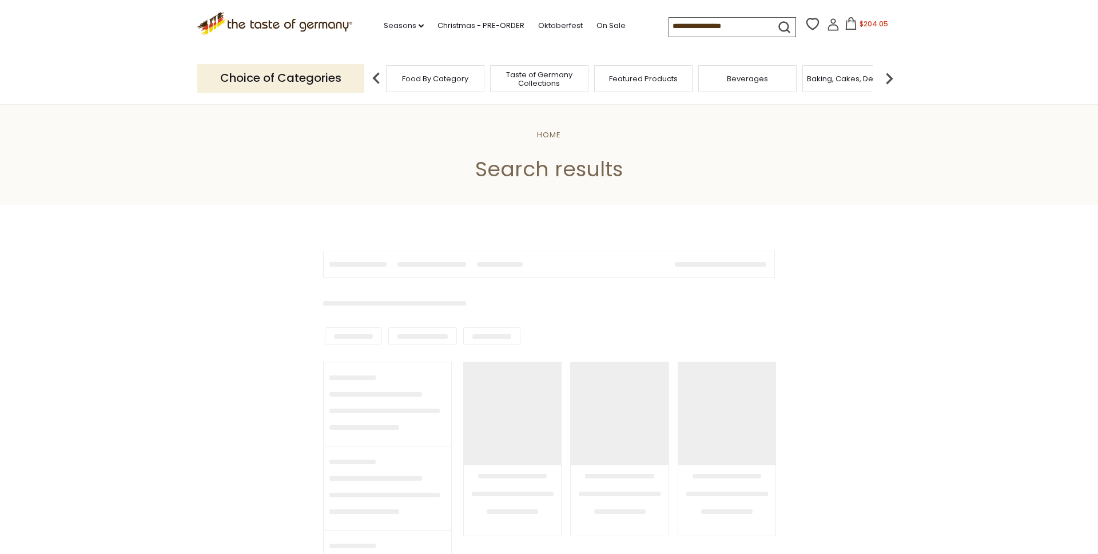
type input "*********"
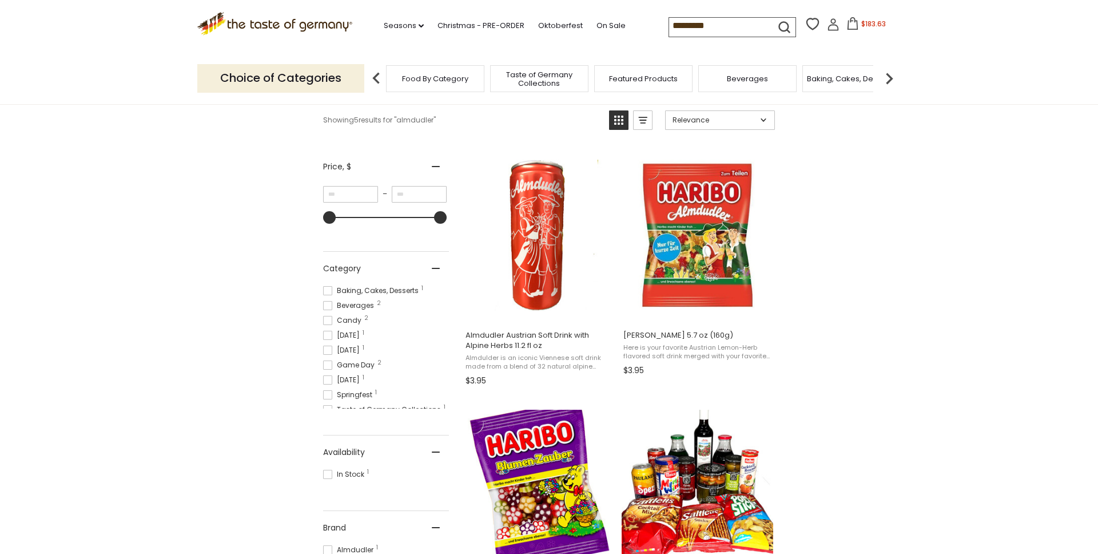
scroll to position [185, 0]
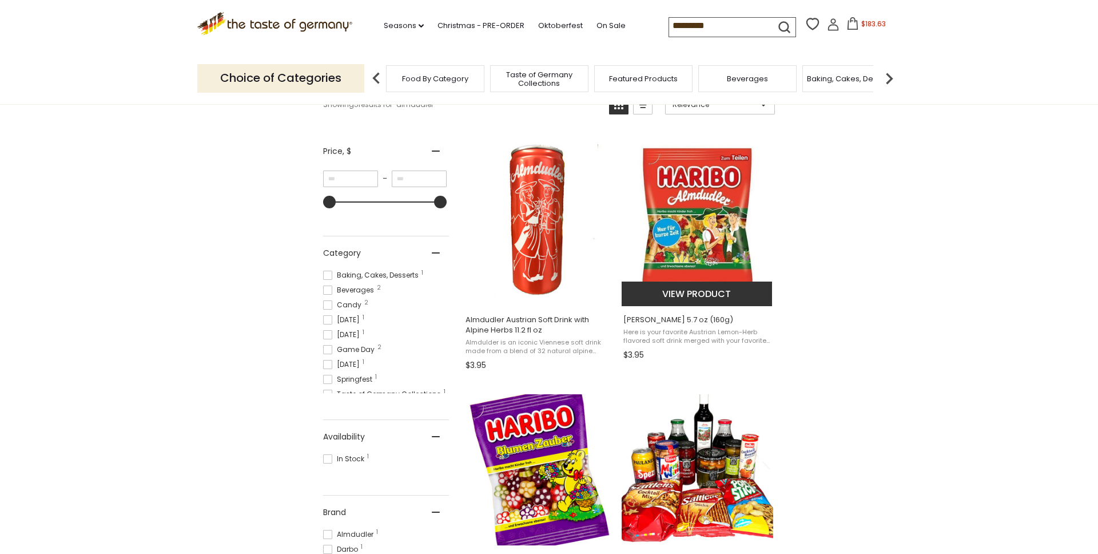
click at [677, 224] on img "Haribo Almdudler 5.7 oz (160g)" at bounding box center [698, 220] width 152 height 152
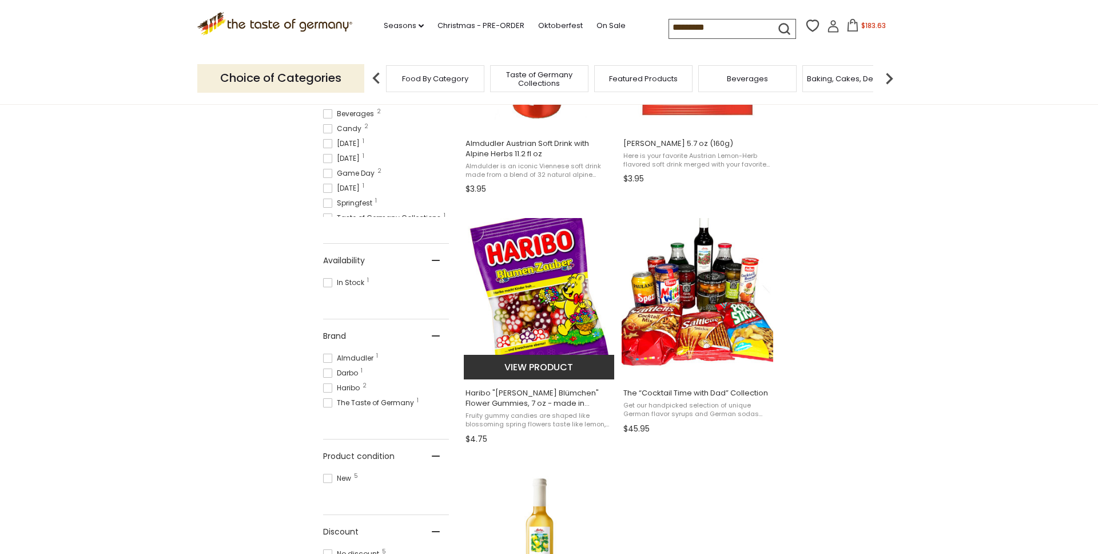
click at [528, 284] on img "Haribo" at bounding box center [540, 294] width 152 height 152
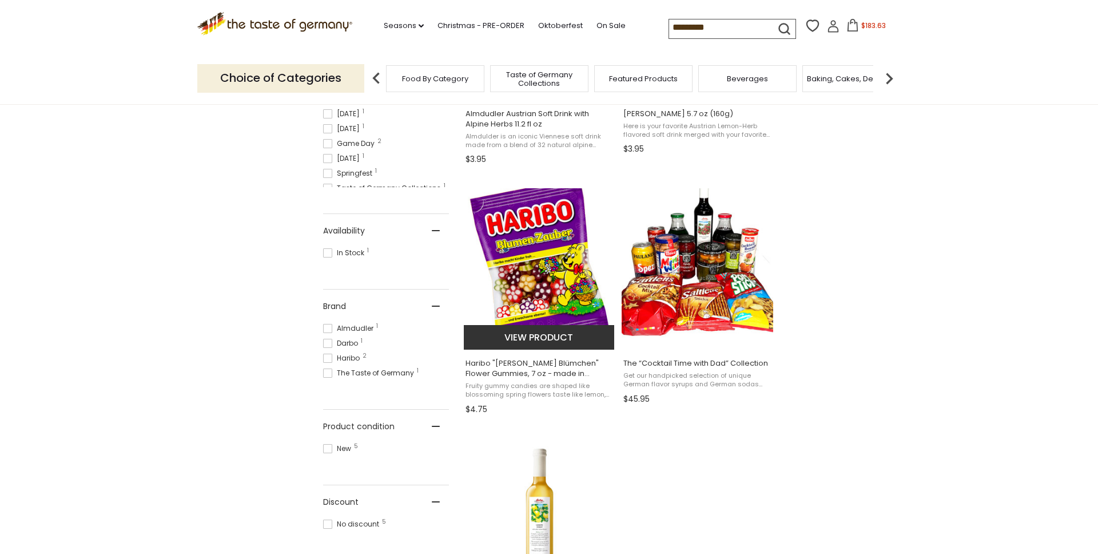
scroll to position [392, 0]
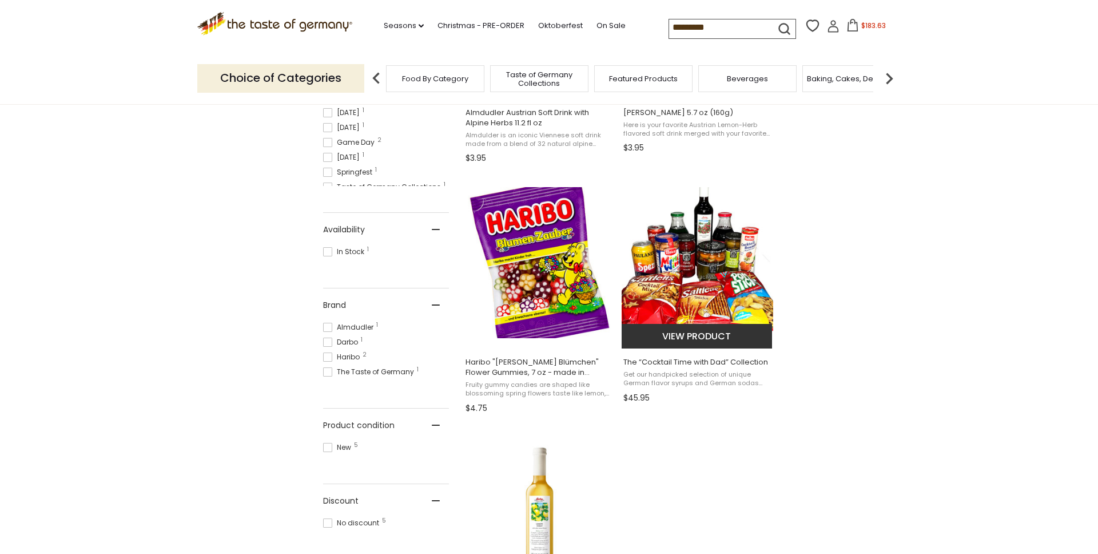
click at [679, 268] on img "The “Cocktail Time with Dad” Collection" at bounding box center [698, 263] width 152 height 152
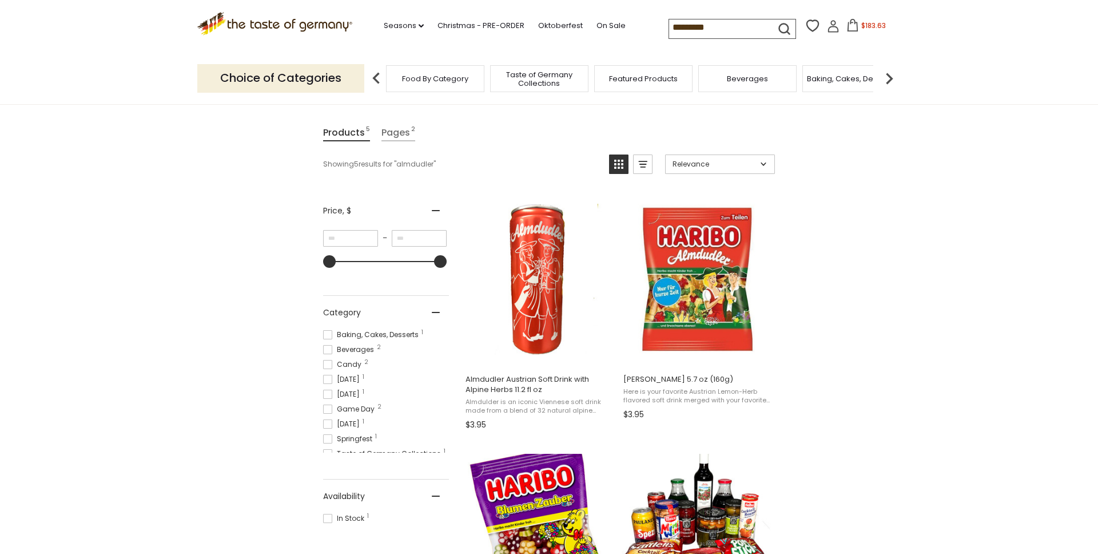
scroll to position [128, 0]
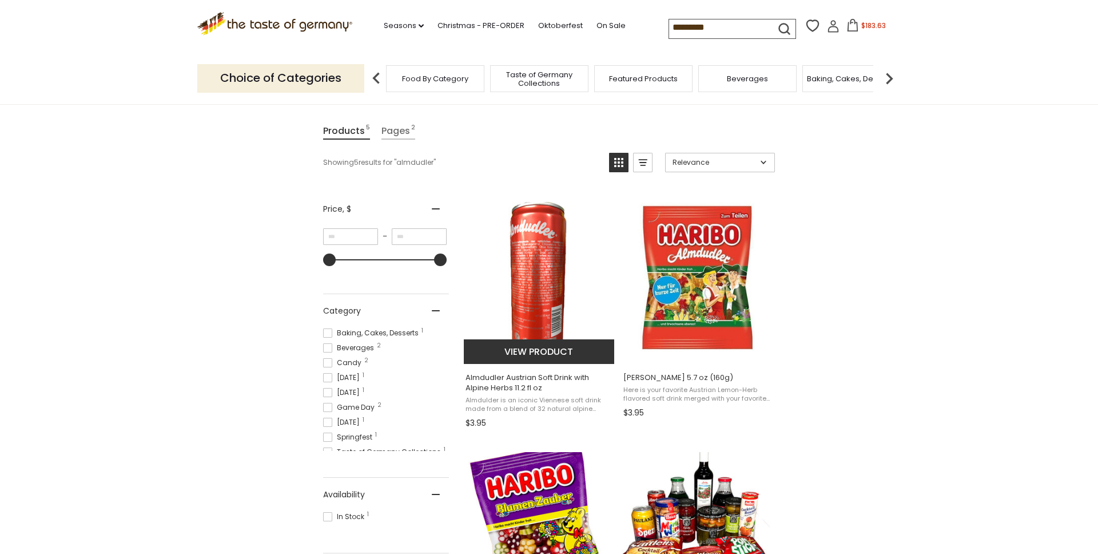
click at [539, 259] on img "Almdudler Austrian Soft Drink with Alpine Herbs 11.2 fl oz" at bounding box center [540, 278] width 152 height 152
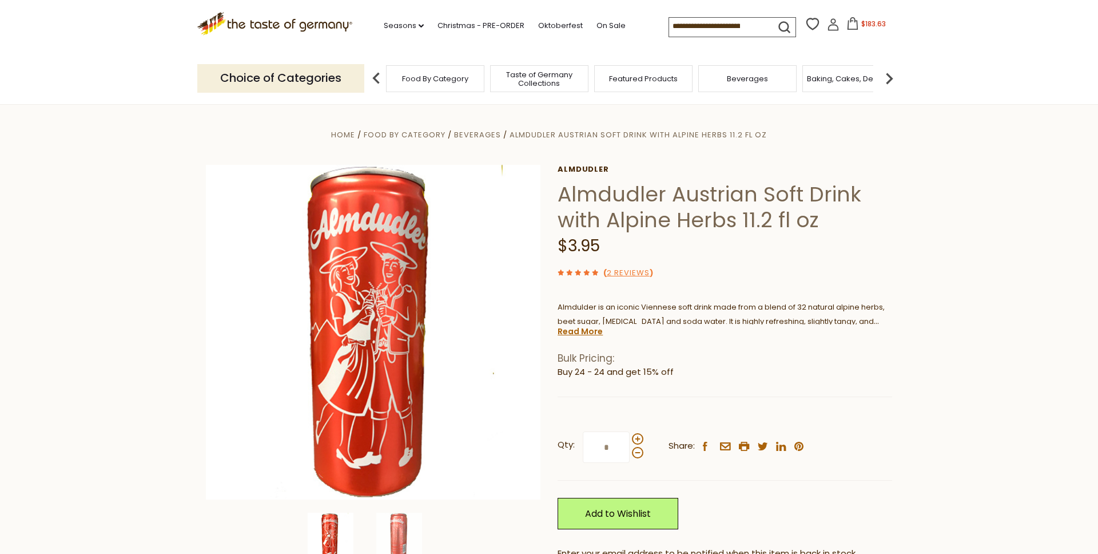
click at [603, 446] on input "*" at bounding box center [606, 446] width 47 height 31
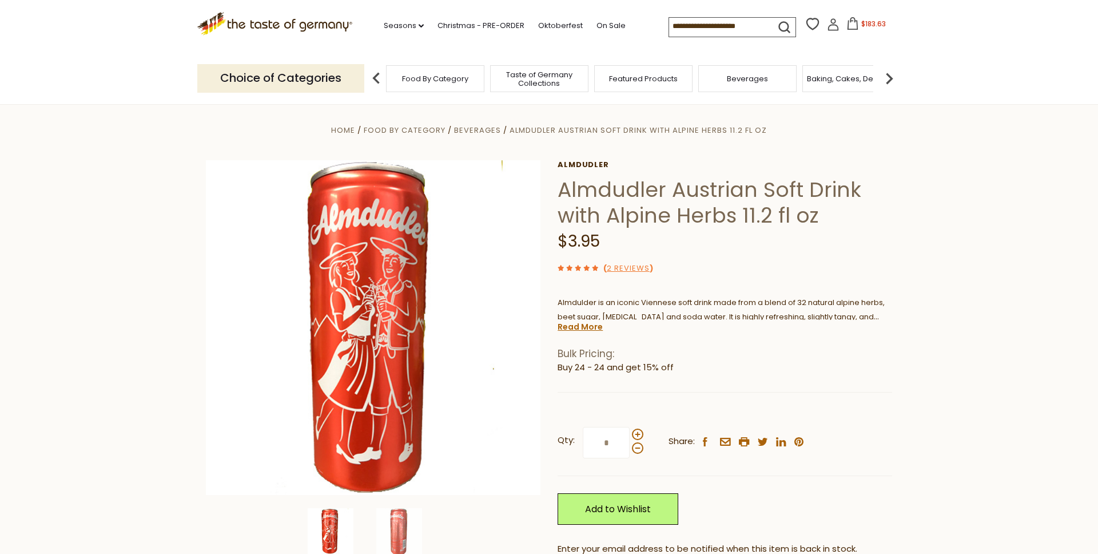
type input "**"
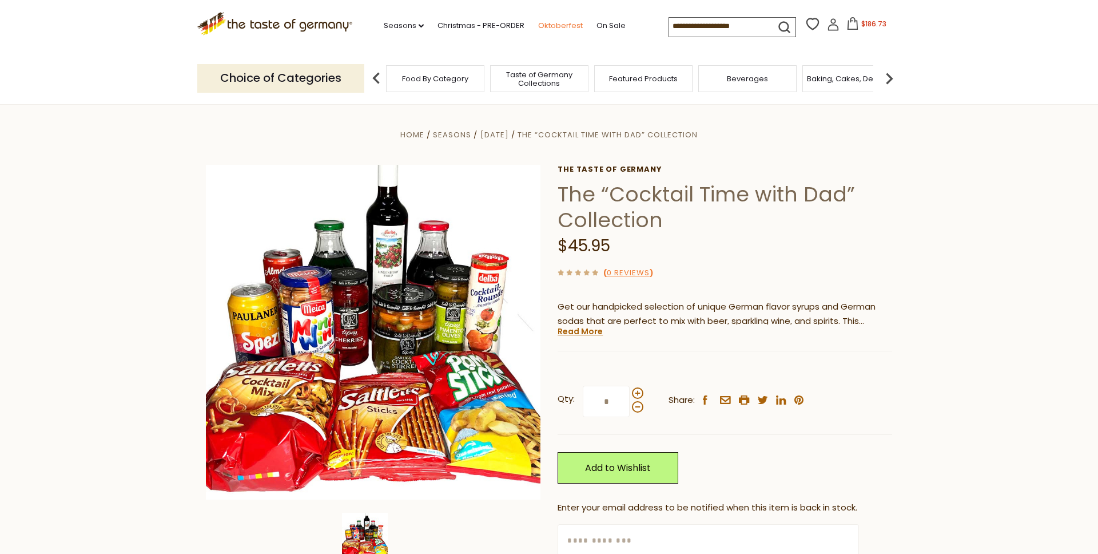
click at [566, 26] on link "Oktoberfest" at bounding box center [560, 25] width 45 height 13
click at [603, 26] on link "On Sale" at bounding box center [611, 25] width 29 height 13
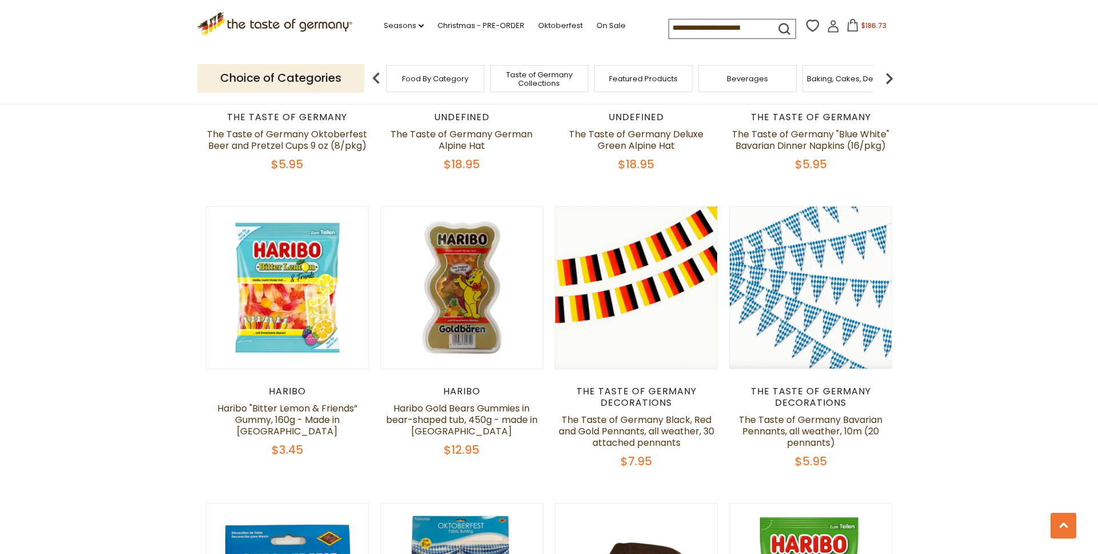
scroll to position [1134, 0]
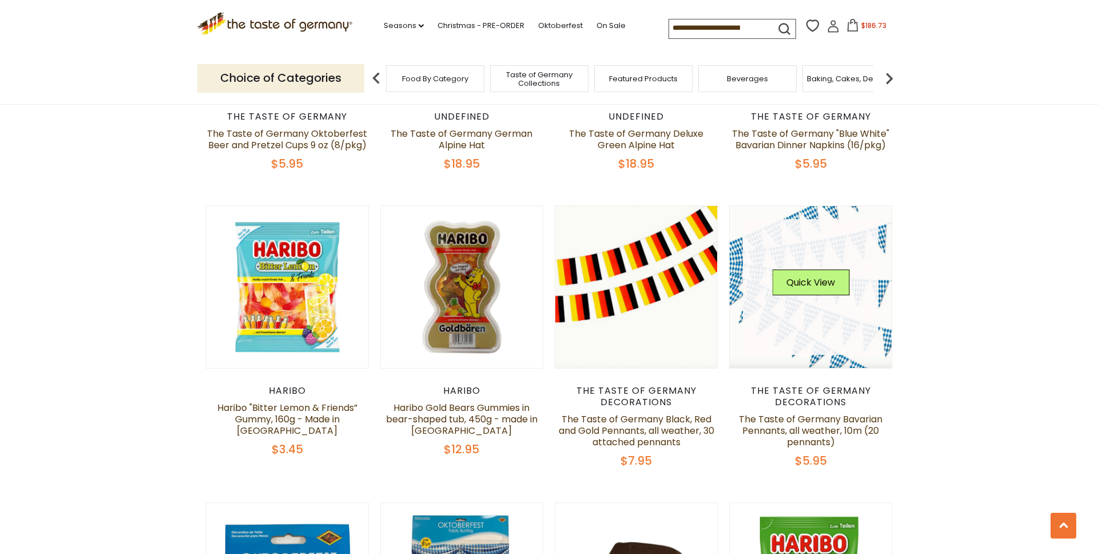
click at [814, 324] on link at bounding box center [811, 287] width 136 height 136
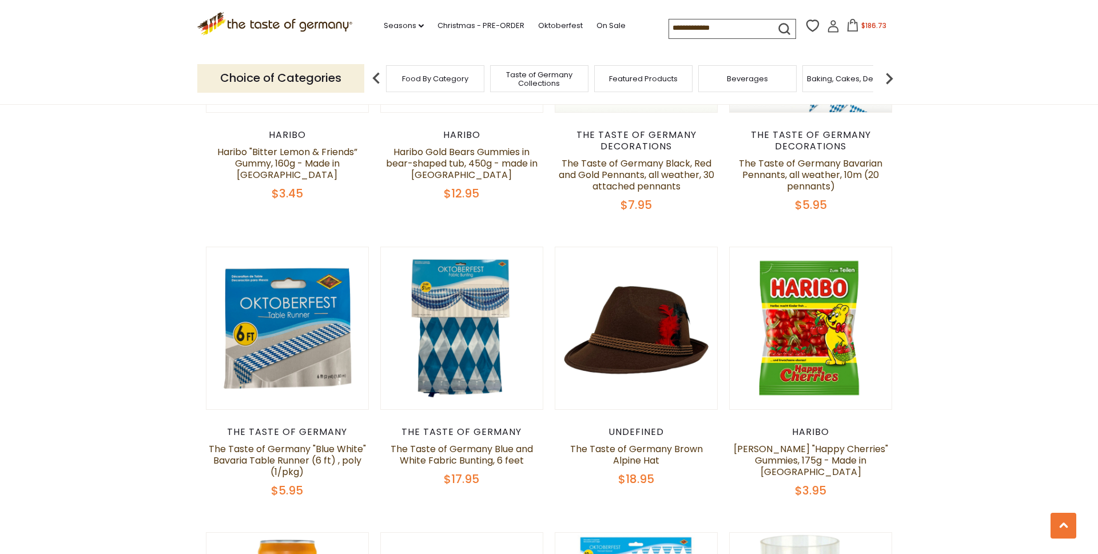
scroll to position [1390, 0]
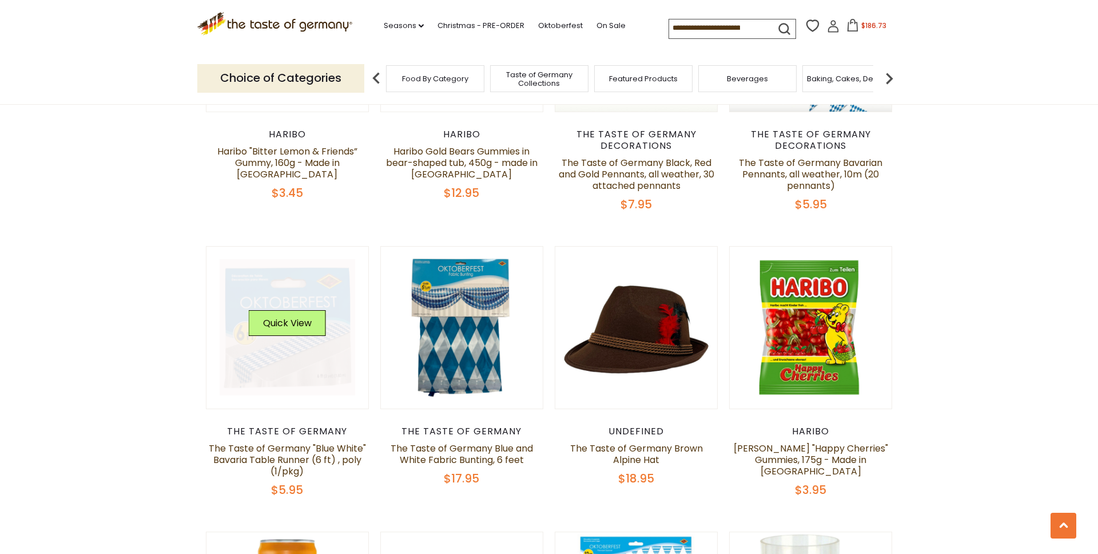
click at [275, 348] on link at bounding box center [288, 327] width 136 height 136
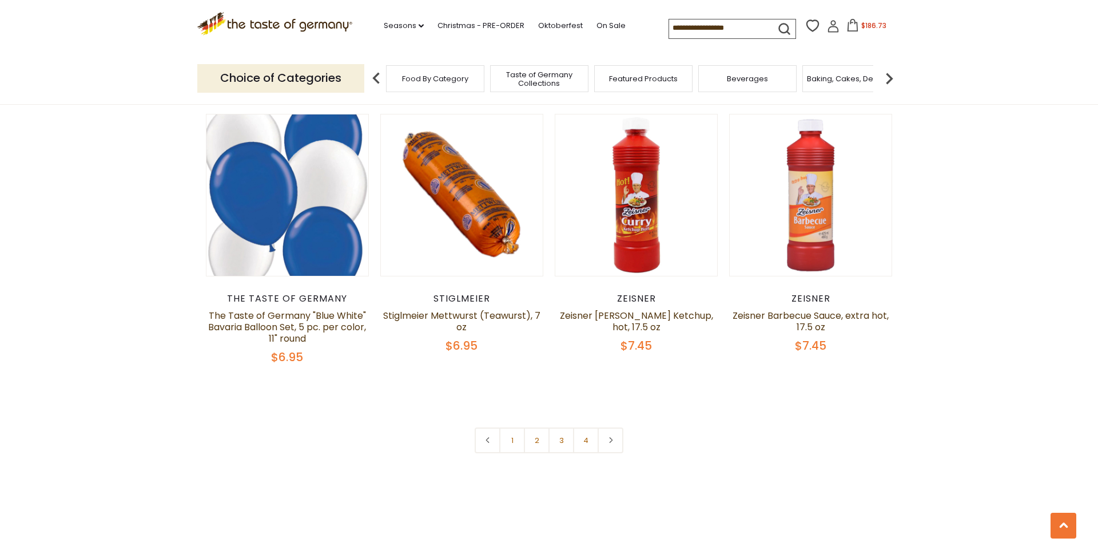
scroll to position [2668, 0]
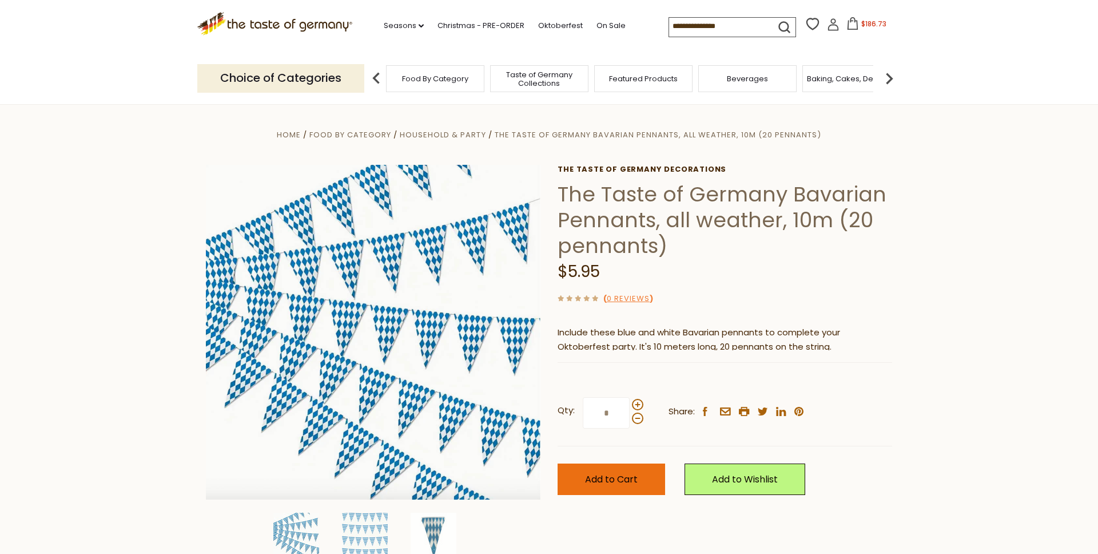
click at [597, 486] on button "Add to Cart" at bounding box center [612, 478] width 108 height 31
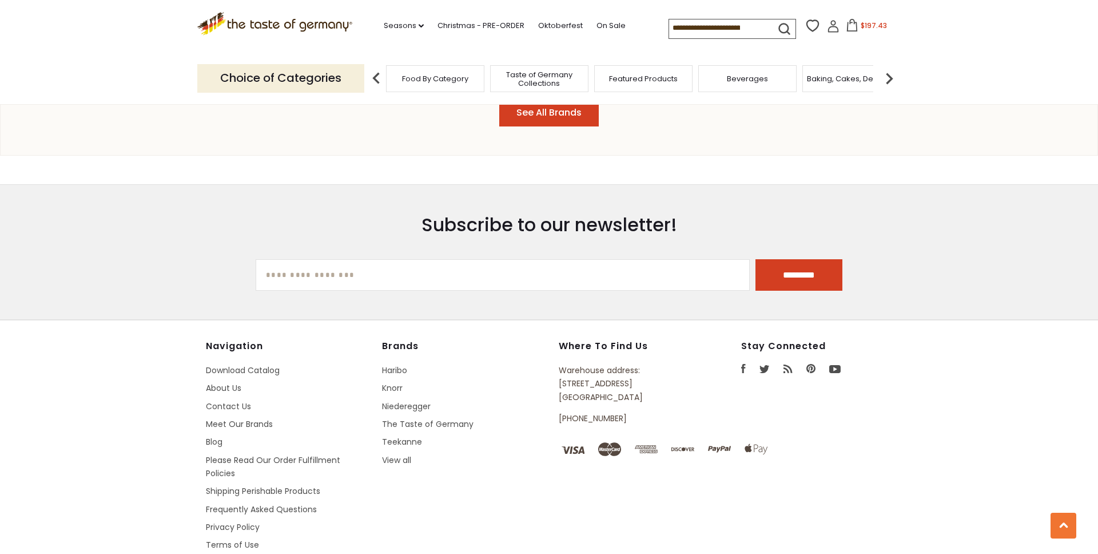
scroll to position [1497, 0]
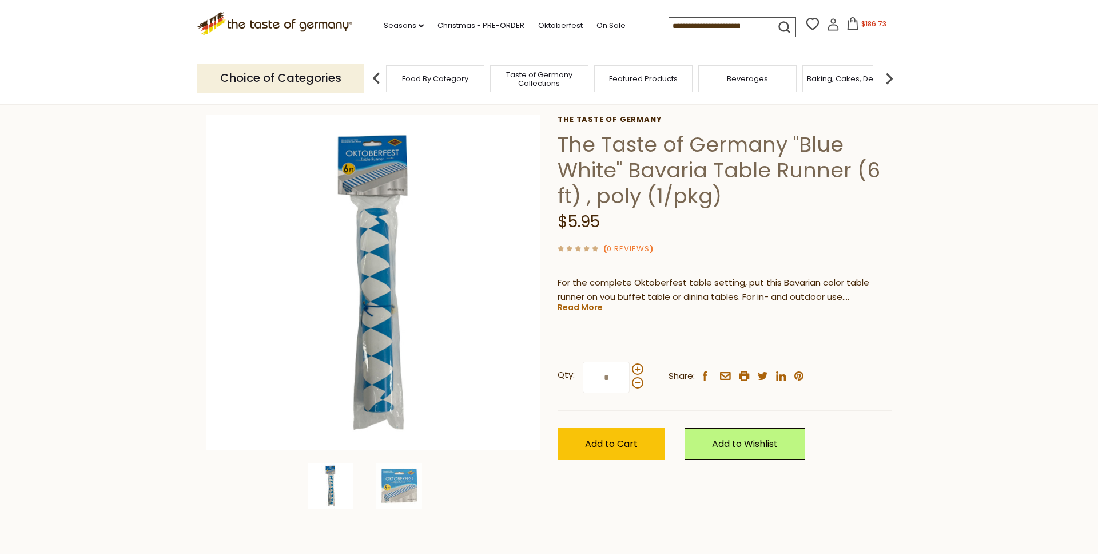
scroll to position [51, 0]
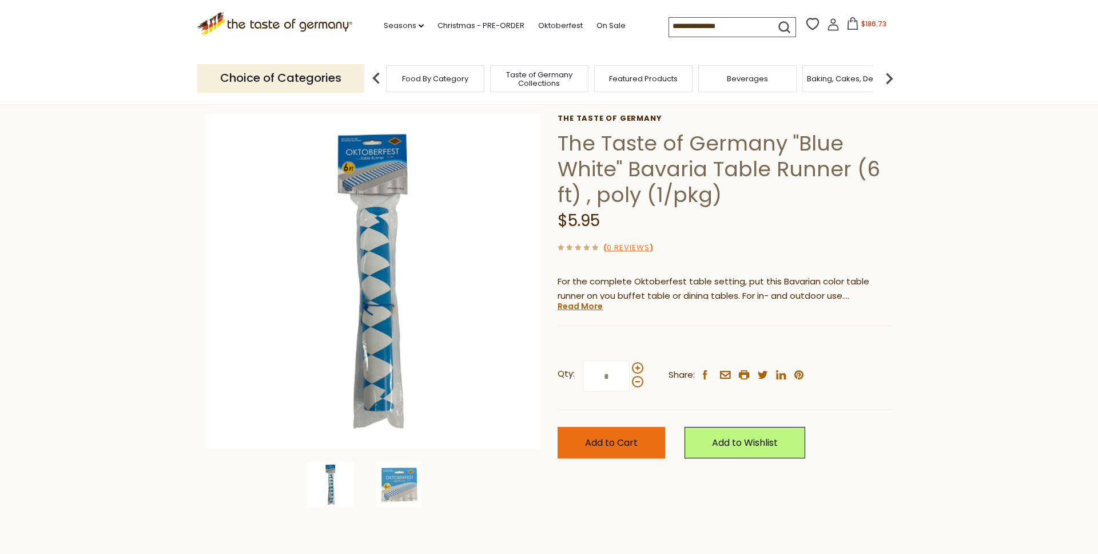
click at [593, 448] on button "Add to Cart" at bounding box center [612, 442] width 108 height 31
click at [866, 25] on span "$197.43" at bounding box center [874, 24] width 26 height 10
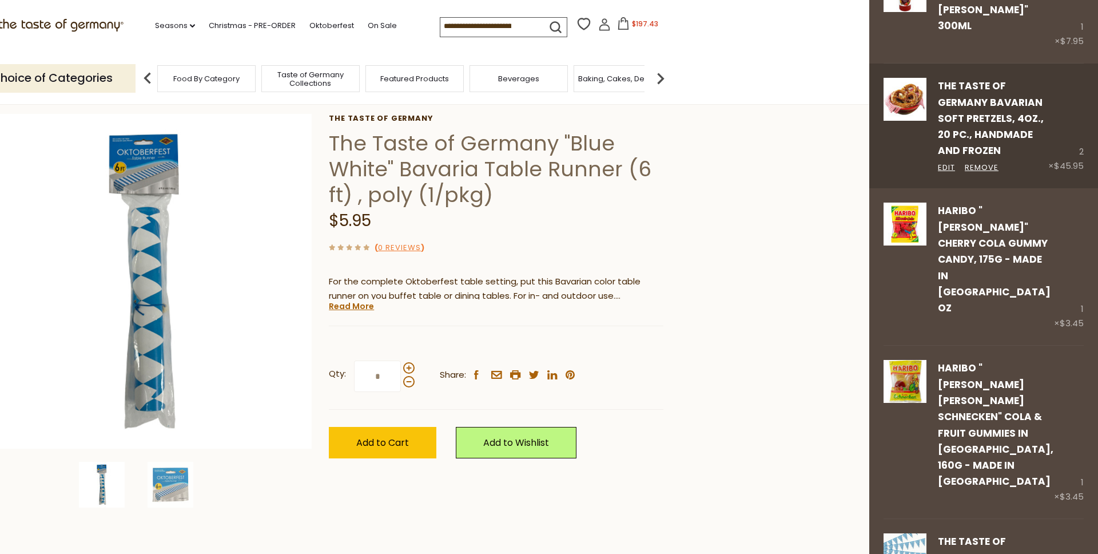
scroll to position [640, 0]
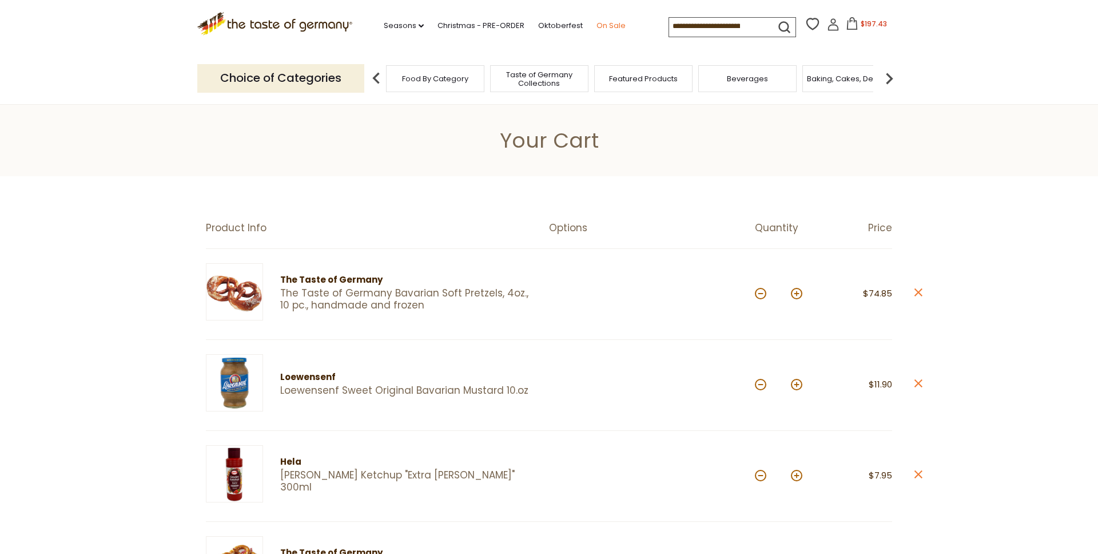
click at [613, 24] on link "On Sale" at bounding box center [611, 25] width 29 height 13
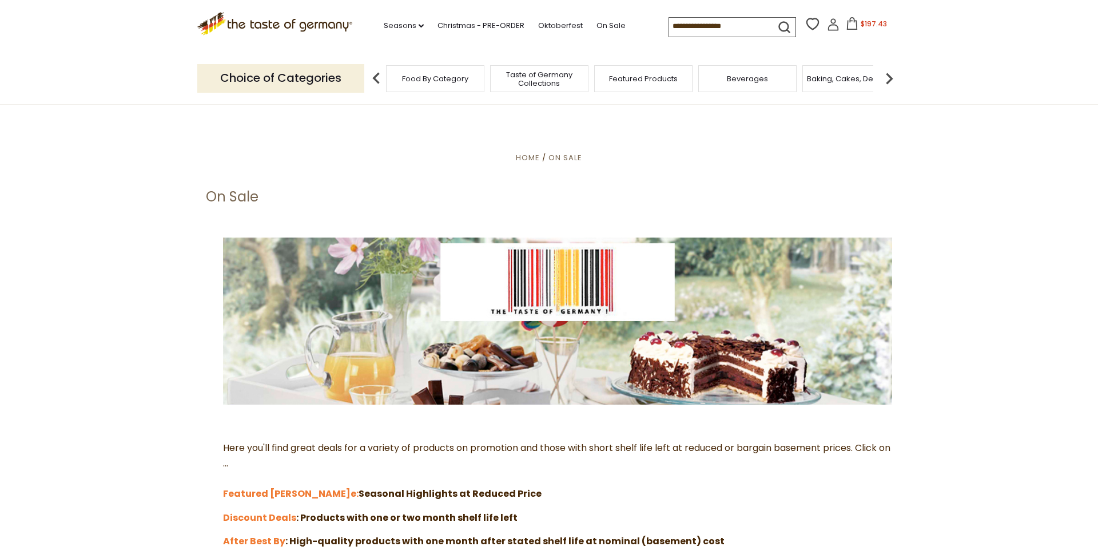
click at [714, 26] on input at bounding box center [717, 26] width 97 height 16
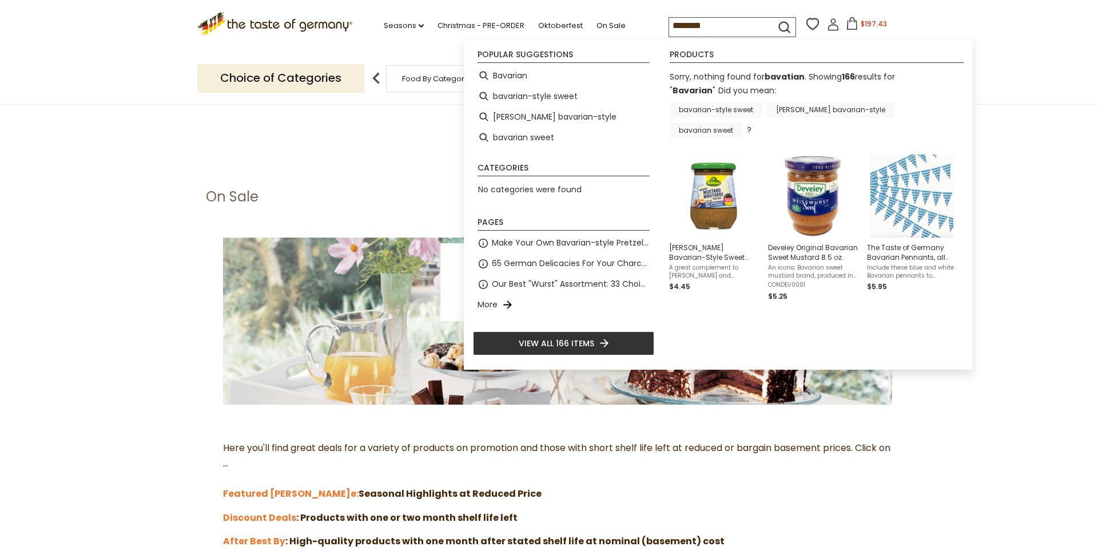
type input "********"
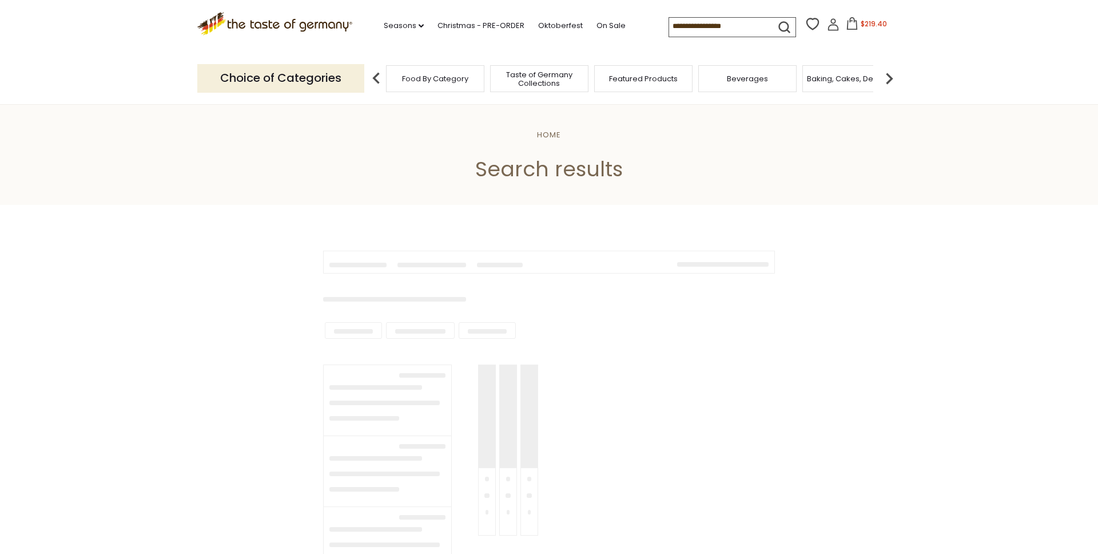
type input "********"
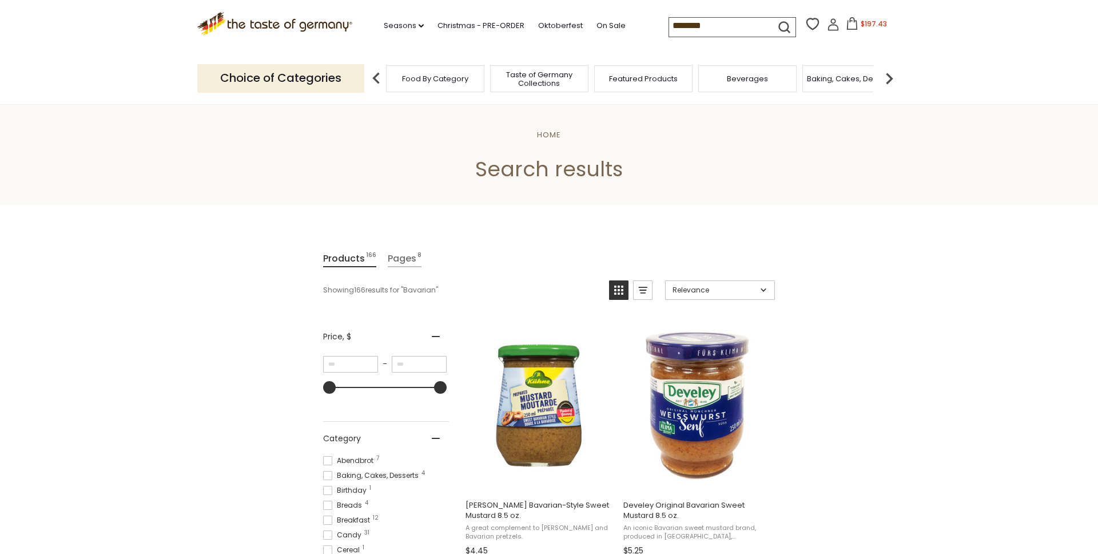
click at [868, 18] on button "$197.43" at bounding box center [866, 25] width 49 height 17
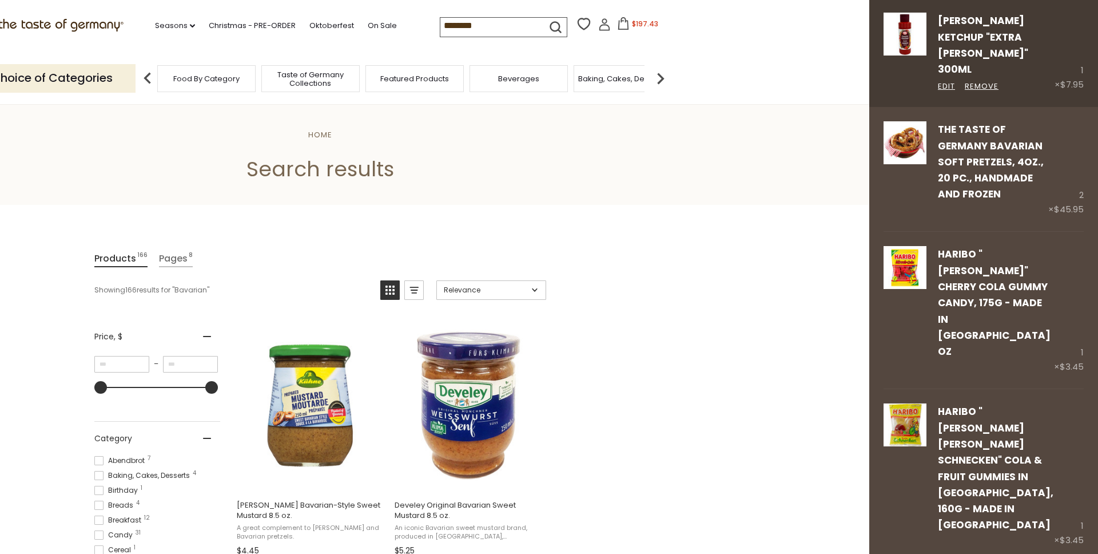
scroll to position [640, 0]
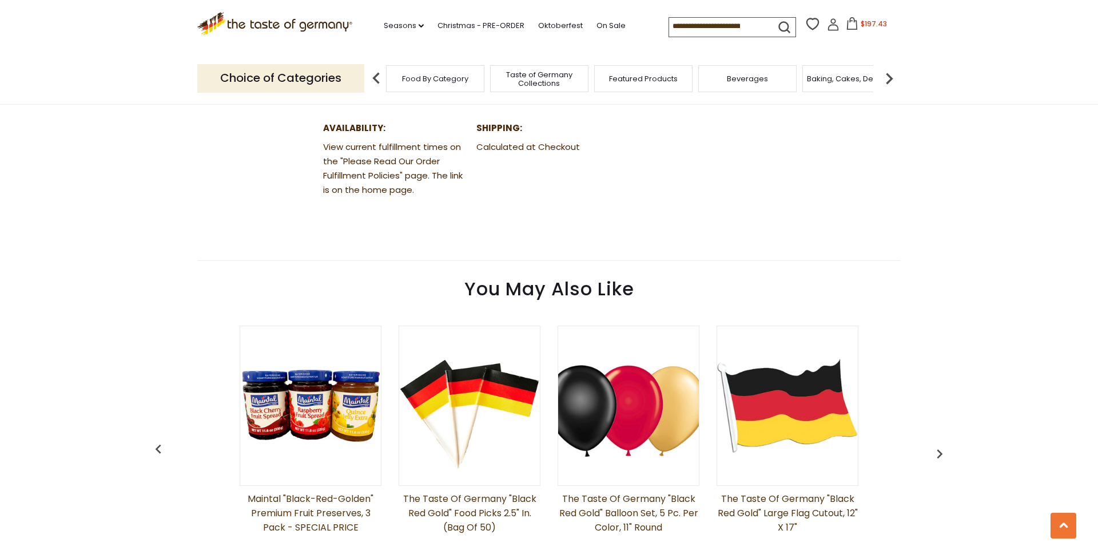
click at [860, 27] on button "$197.43" at bounding box center [866, 25] width 49 height 17
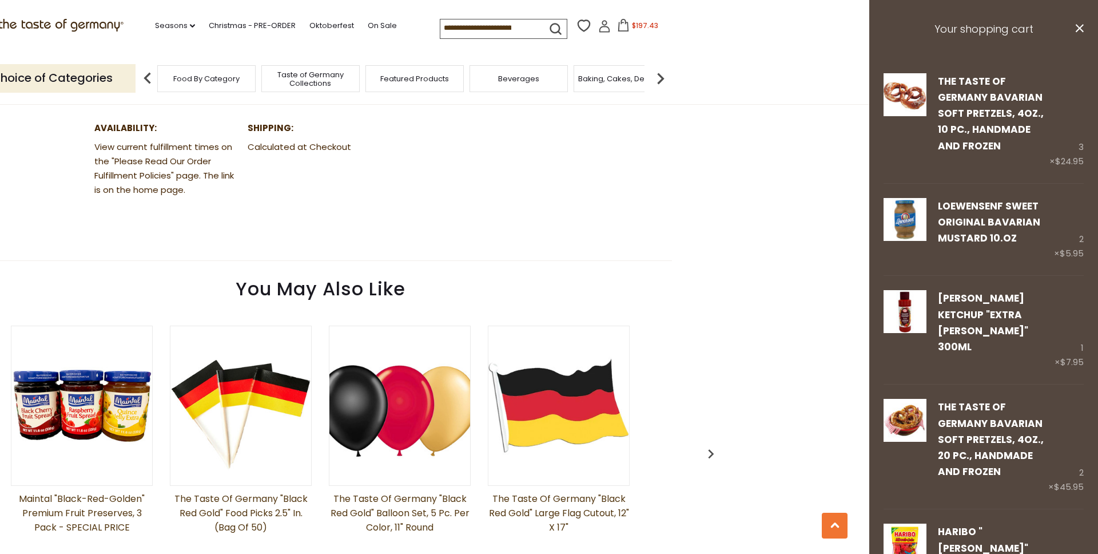
scroll to position [1497, 0]
